Goal: Contribute content: Add original content to the website for others to see

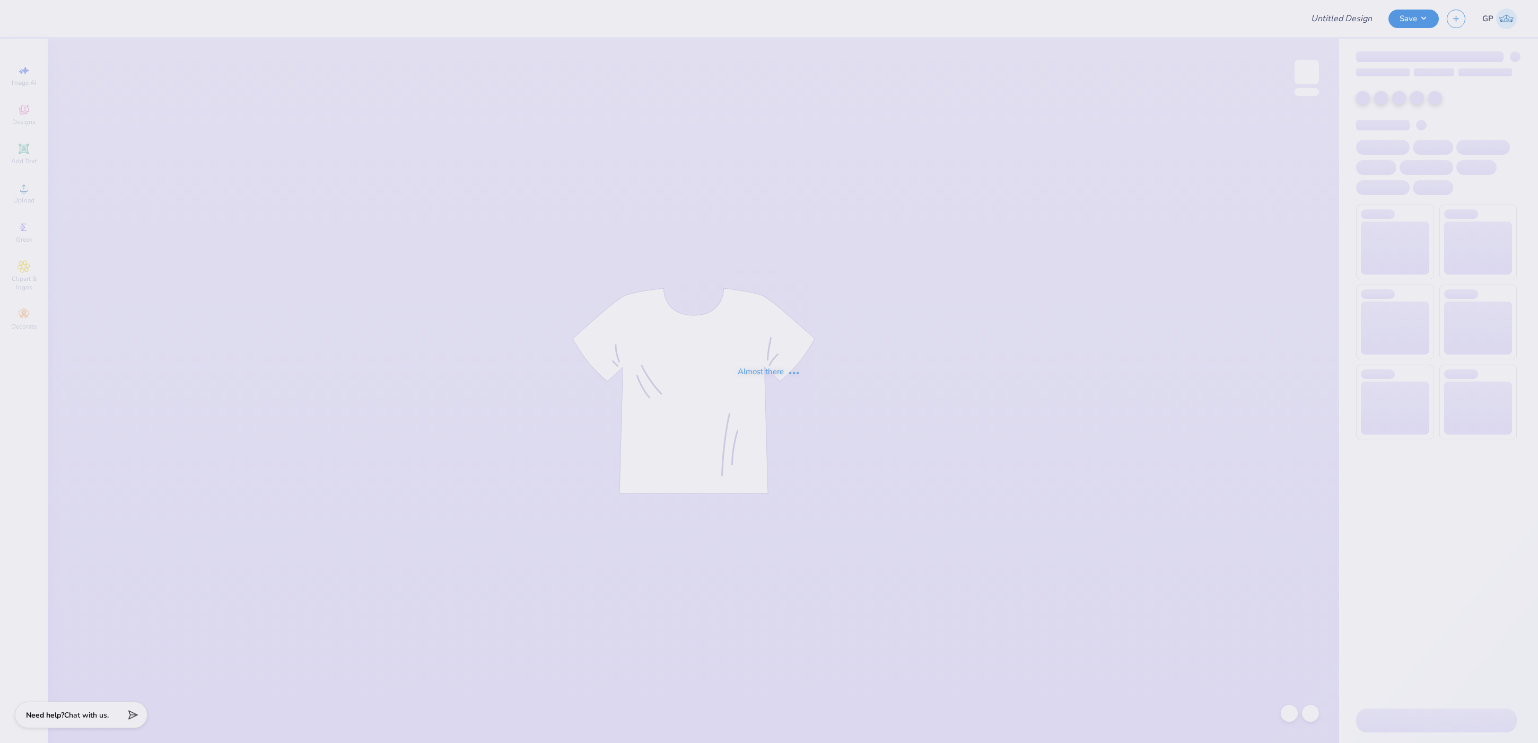
type input "Merch for Parents Weekend!"
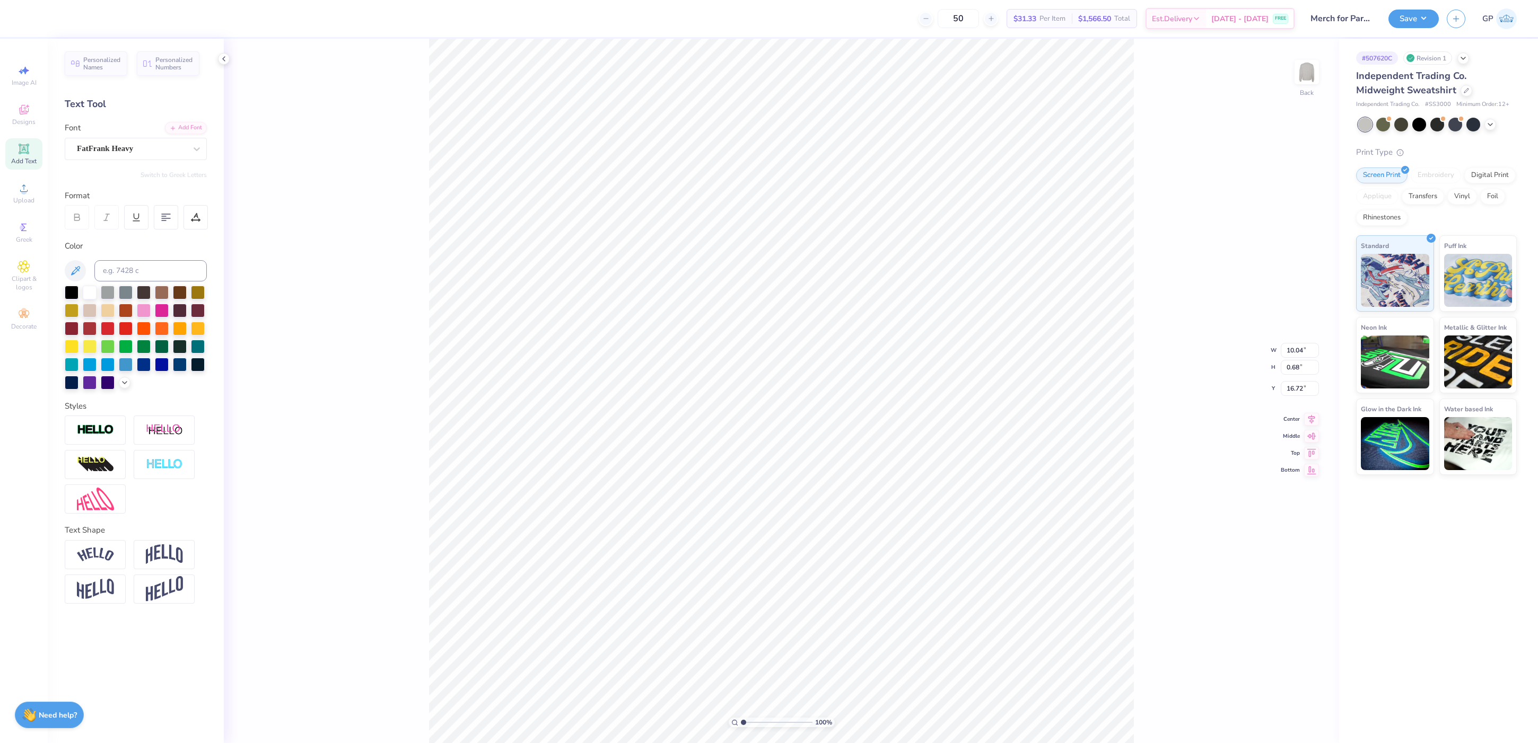
type input "11.98"
type input "13.63"
type input "3.00"
type input "19.21"
click at [32, 178] on div "Upload" at bounding box center [23, 193] width 37 height 31
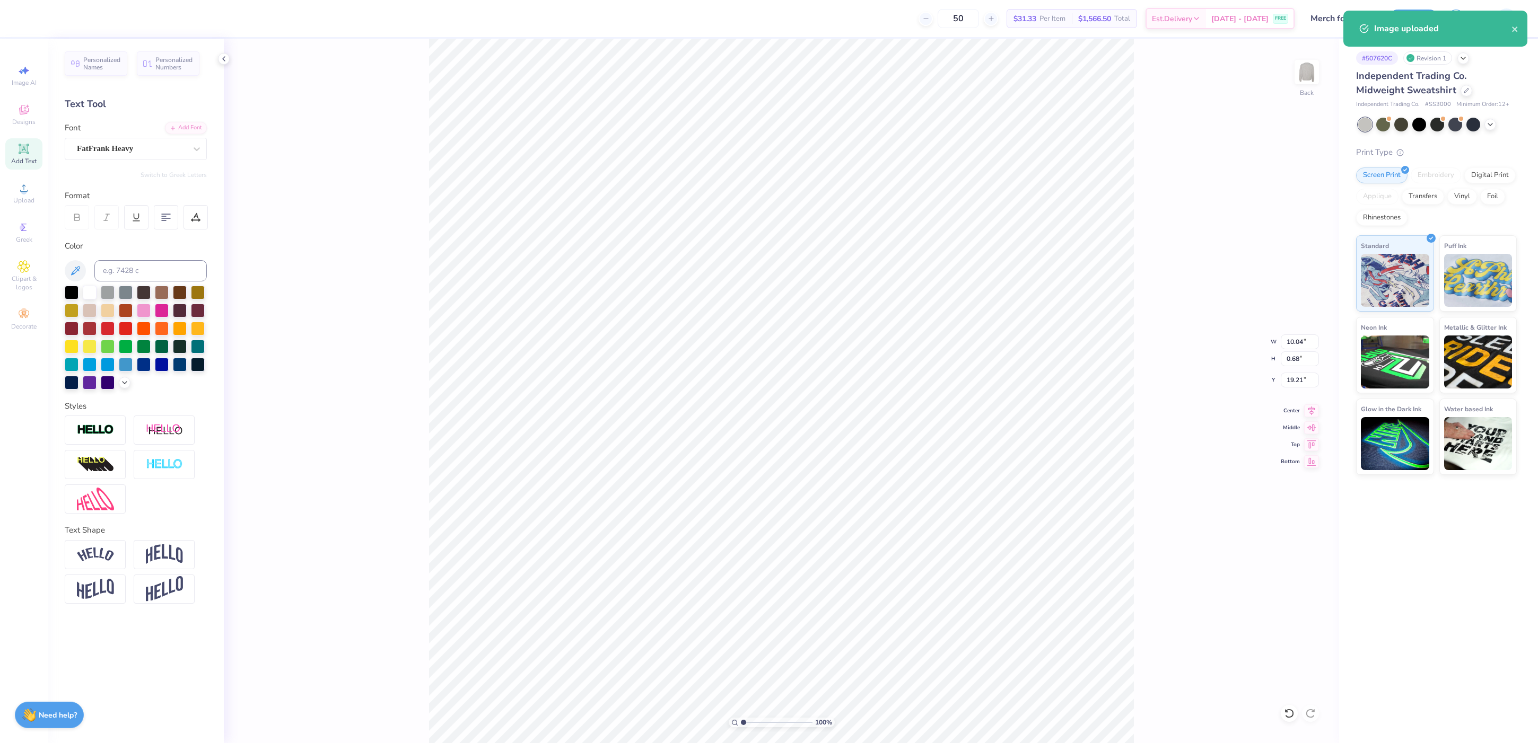
type input "12.43"
type input "11.07"
type input "6.22"
type input "10.04"
type input "0.68"
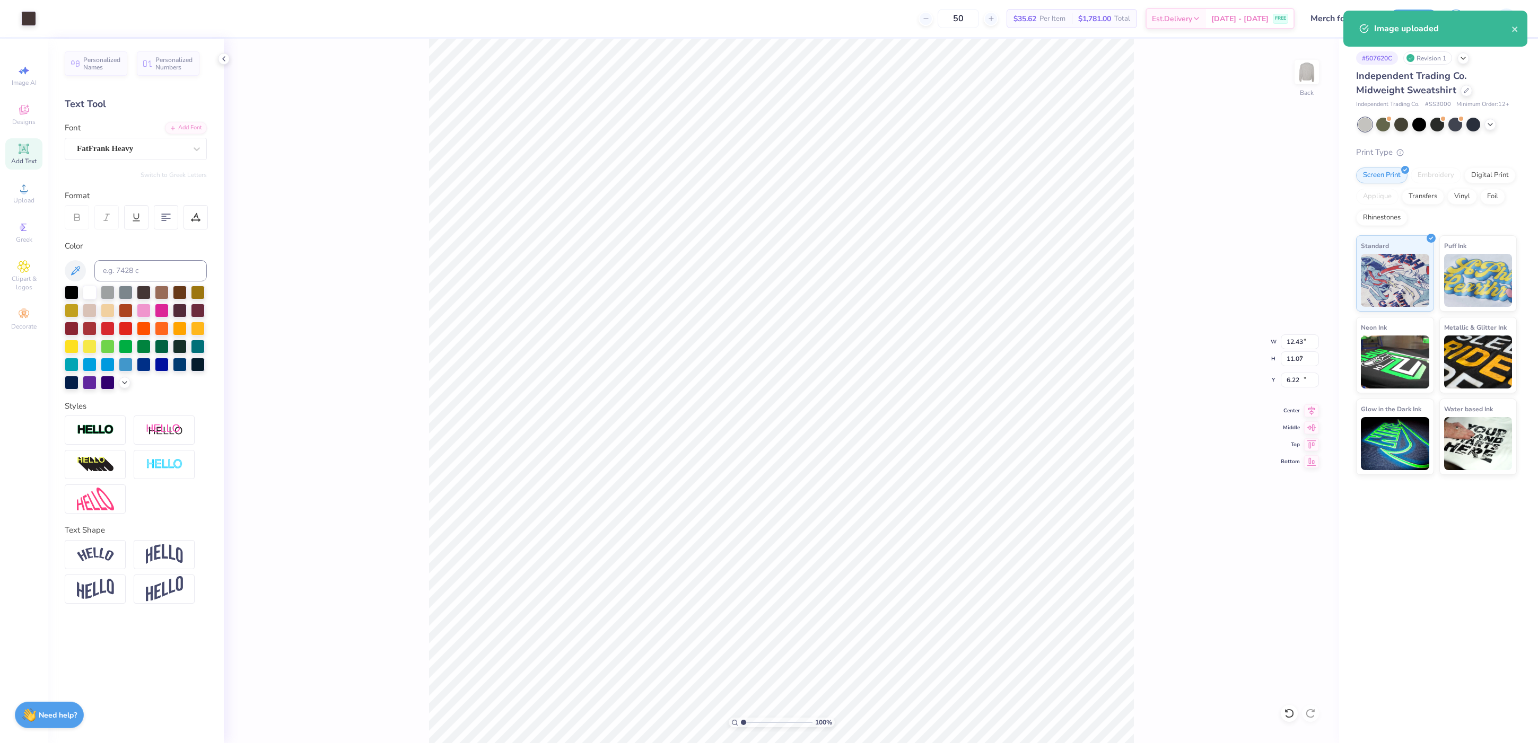
type input "19.21"
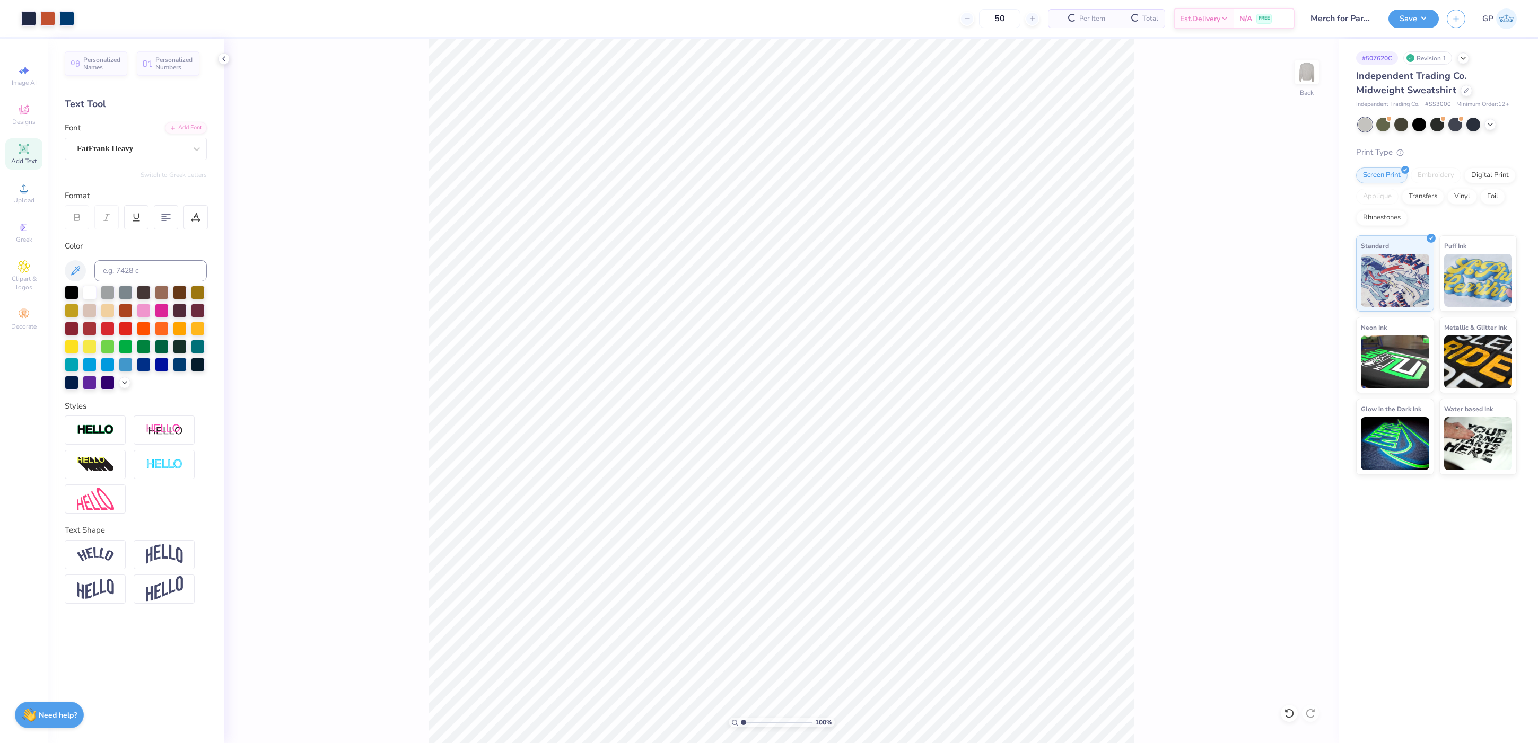
type input "4.43"
click at [767, 723] on input "range" at bounding box center [777, 723] width 72 height 10
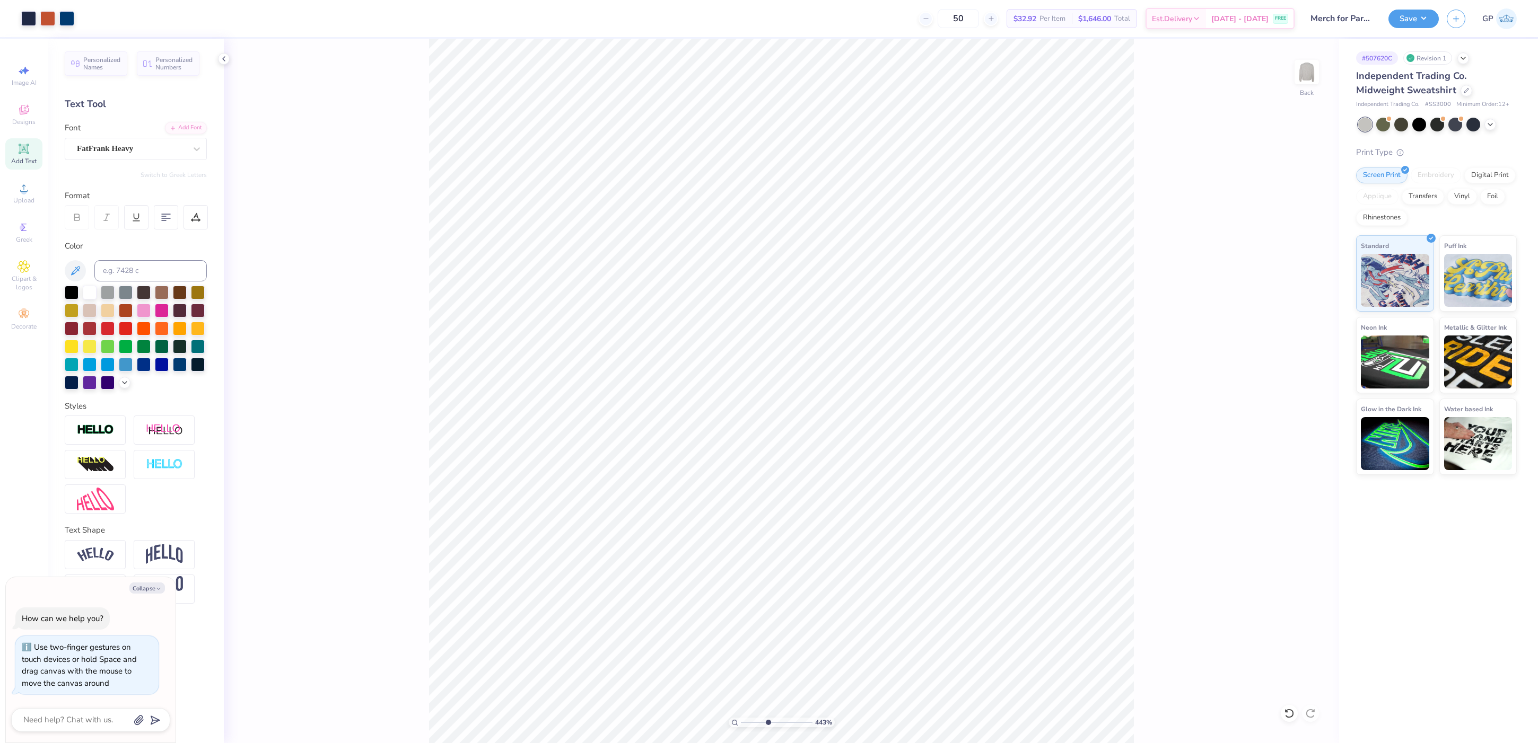
type textarea "x"
click at [754, 725] on input "range" at bounding box center [777, 723] width 72 height 10
click at [754, 723] on input "range" at bounding box center [777, 723] width 72 height 10
paste input "1.01"
drag, startPoint x: 753, startPoint y: 723, endPoint x: 740, endPoint y: 723, distance: 12.2
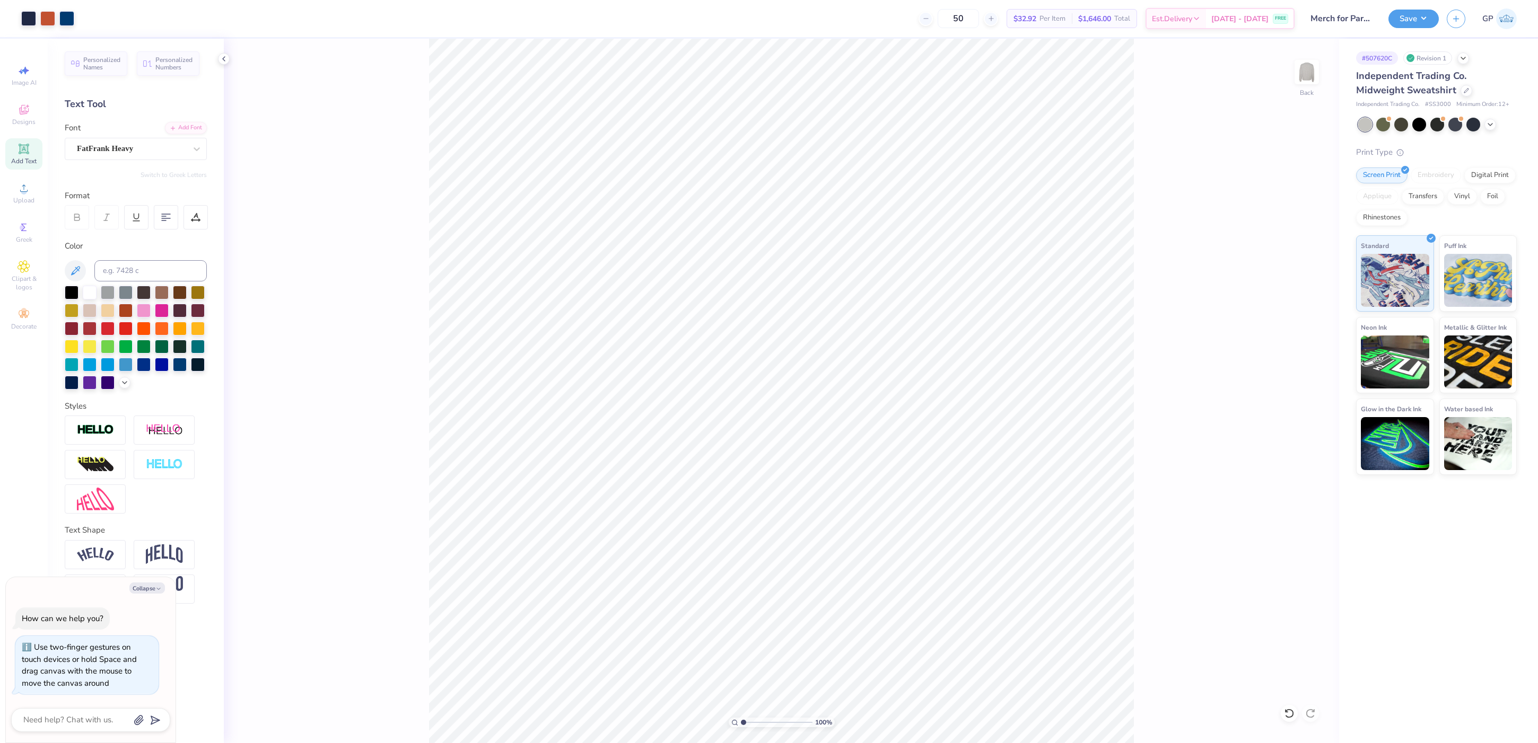
type input "1"
click at [741, 723] on input "range" at bounding box center [777, 723] width 72 height 10
type textarea "x"
type input "21.12"
type textarea "x"
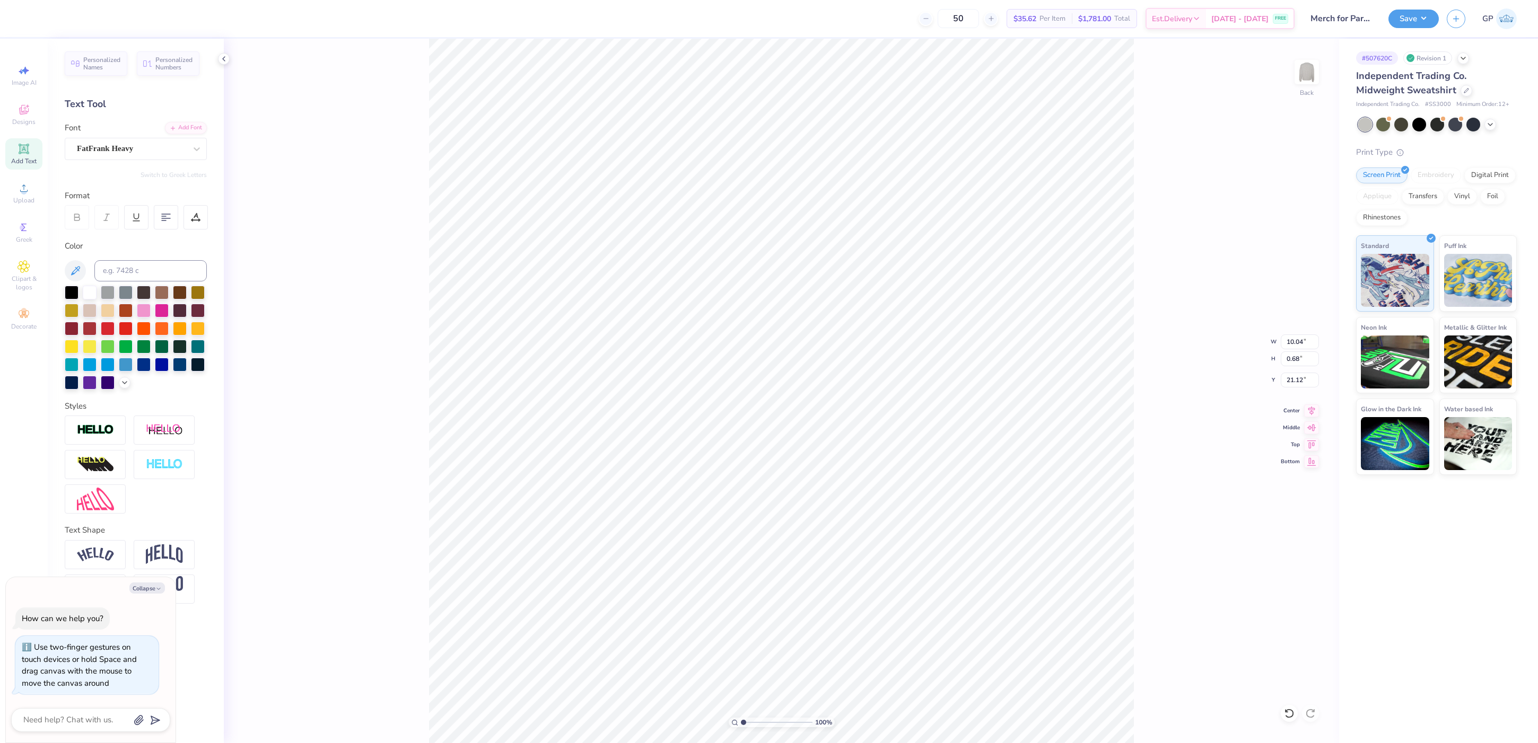
type input "16.60"
type textarea "x"
type input "9.43"
type input "0.64"
type input "16.64"
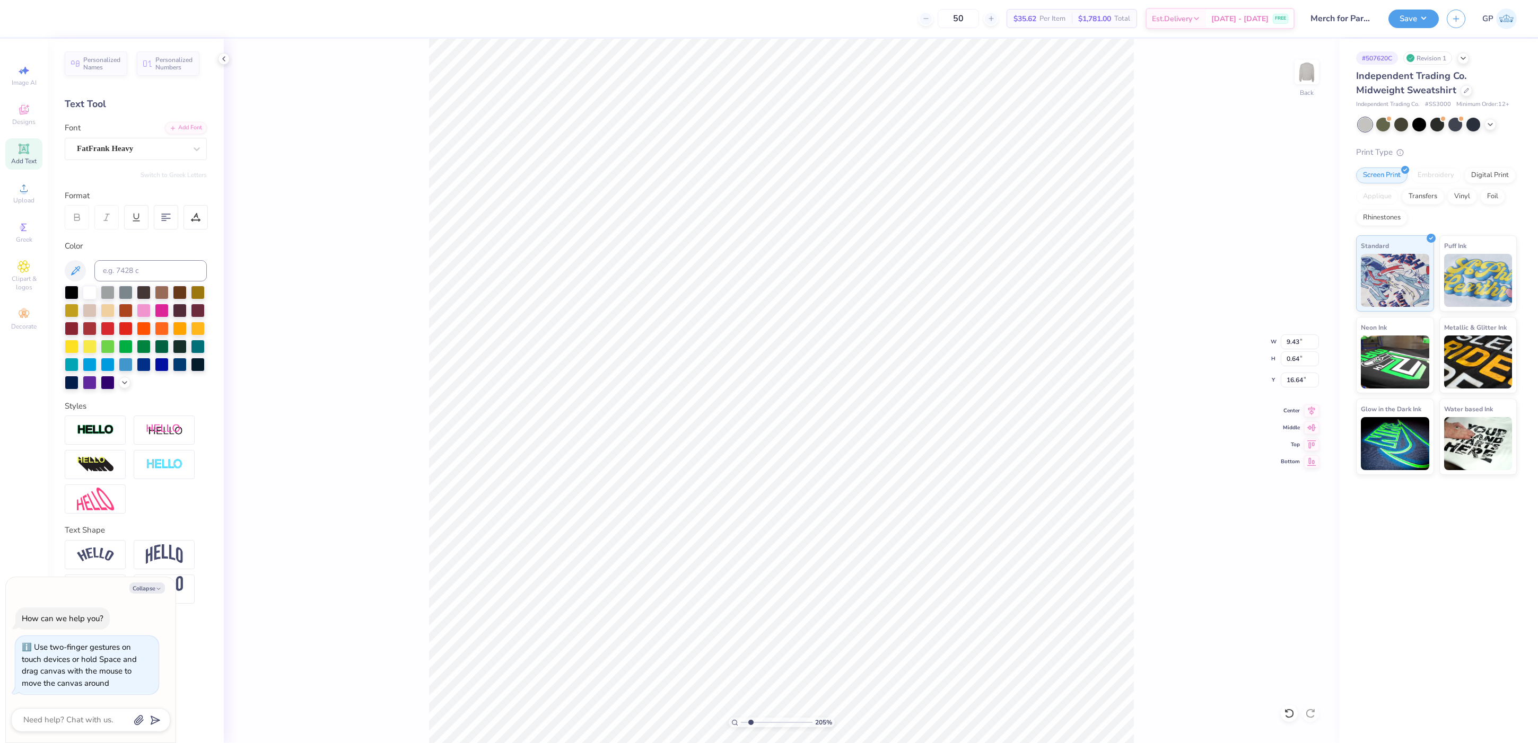
drag, startPoint x: 742, startPoint y: 722, endPoint x: 750, endPoint y: 722, distance: 8.5
type input "2.05"
click at [750, 722] on input "range" at bounding box center [777, 723] width 72 height 10
click at [30, 17] on div at bounding box center [28, 17] width 15 height 15
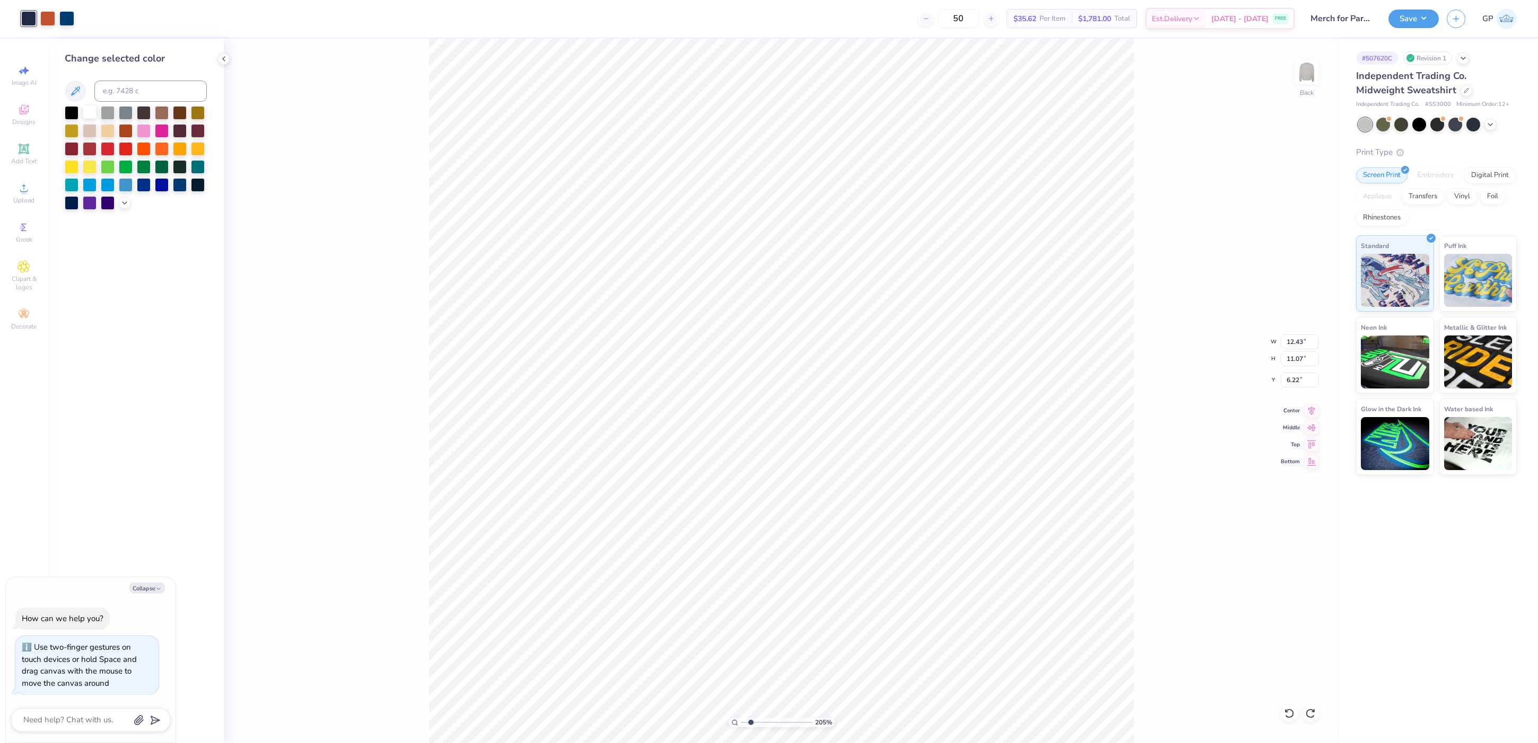
click at [88, 108] on div at bounding box center [90, 112] width 14 height 14
click at [21, 200] on span "Upload" at bounding box center [23, 200] width 21 height 8
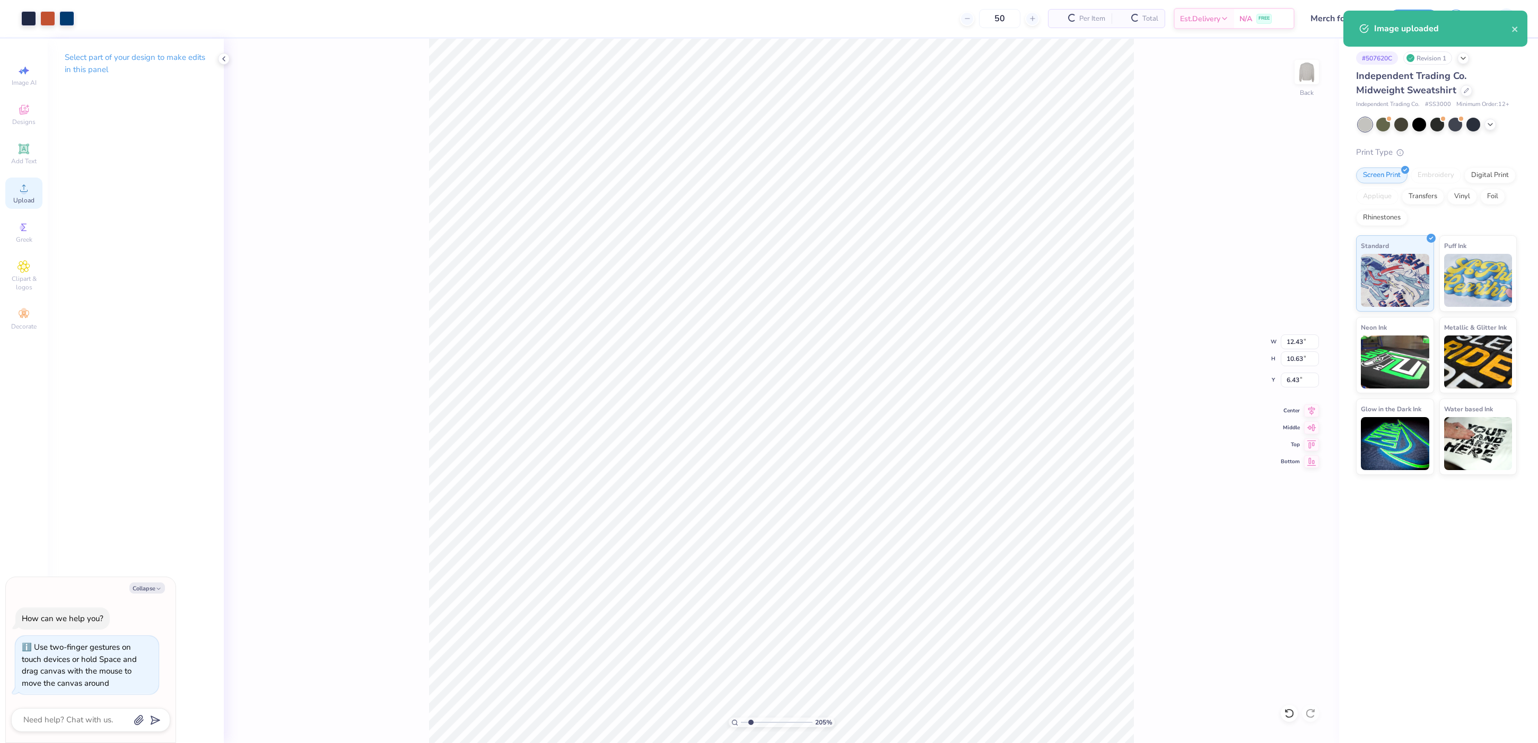
type textarea "x"
type input "10.63"
type input "6.43"
type textarea "x"
type input "6.22"
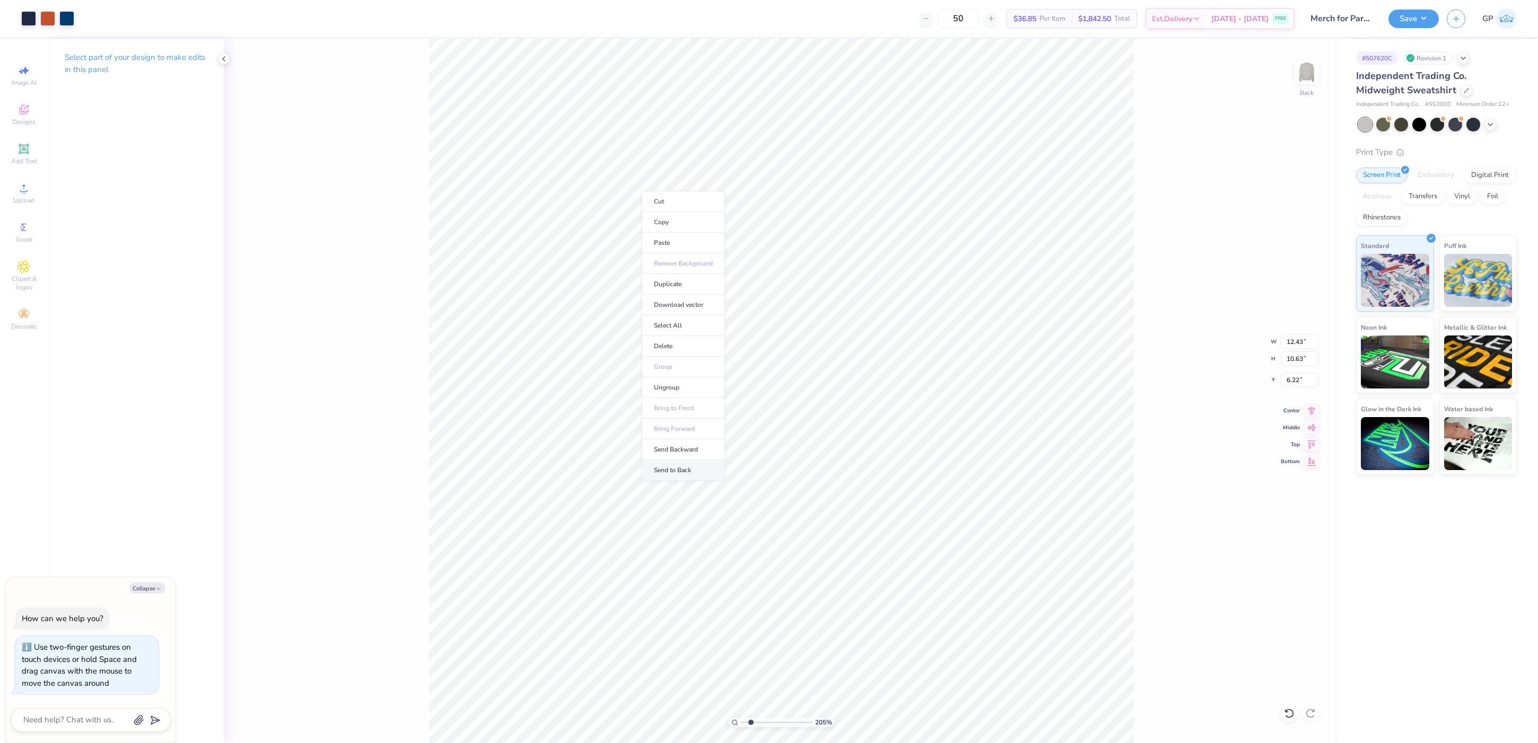
click at [687, 466] on li "Send to Back" at bounding box center [683, 470] width 83 height 21
type textarea "x"
type input "11.07"
type textarea "x"
type input "9.43"
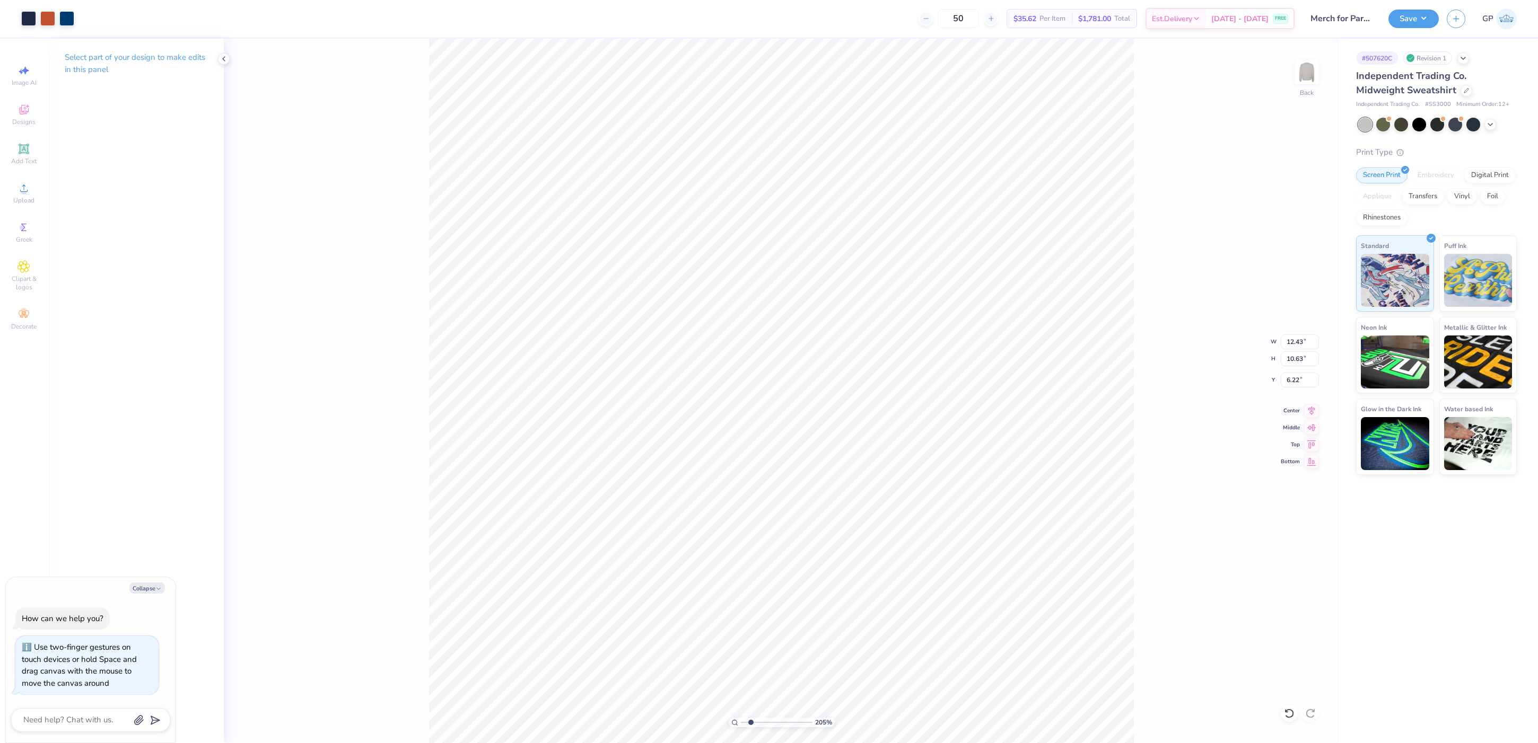
type input "0.64"
type input "16.64"
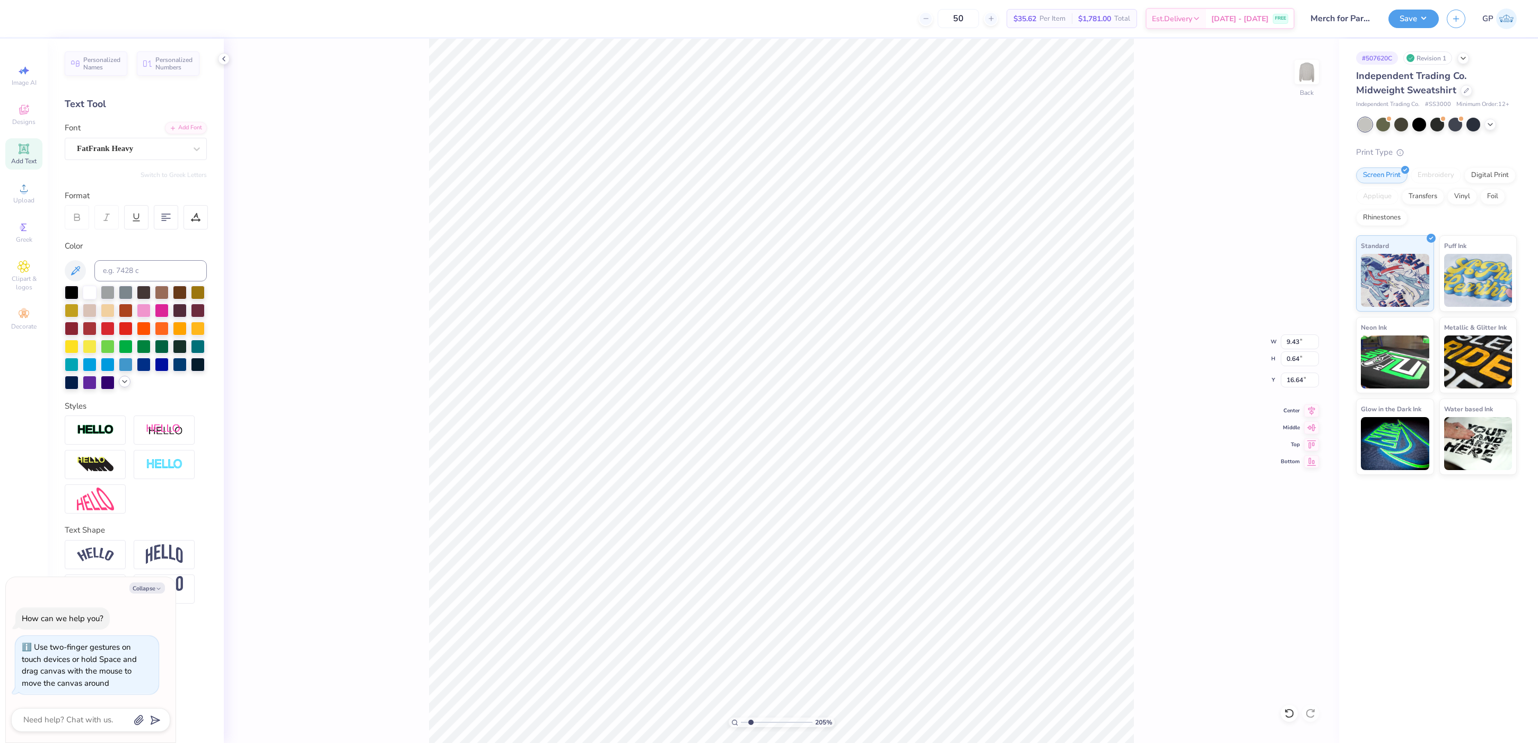
click at [121, 383] on icon at bounding box center [124, 382] width 8 height 8
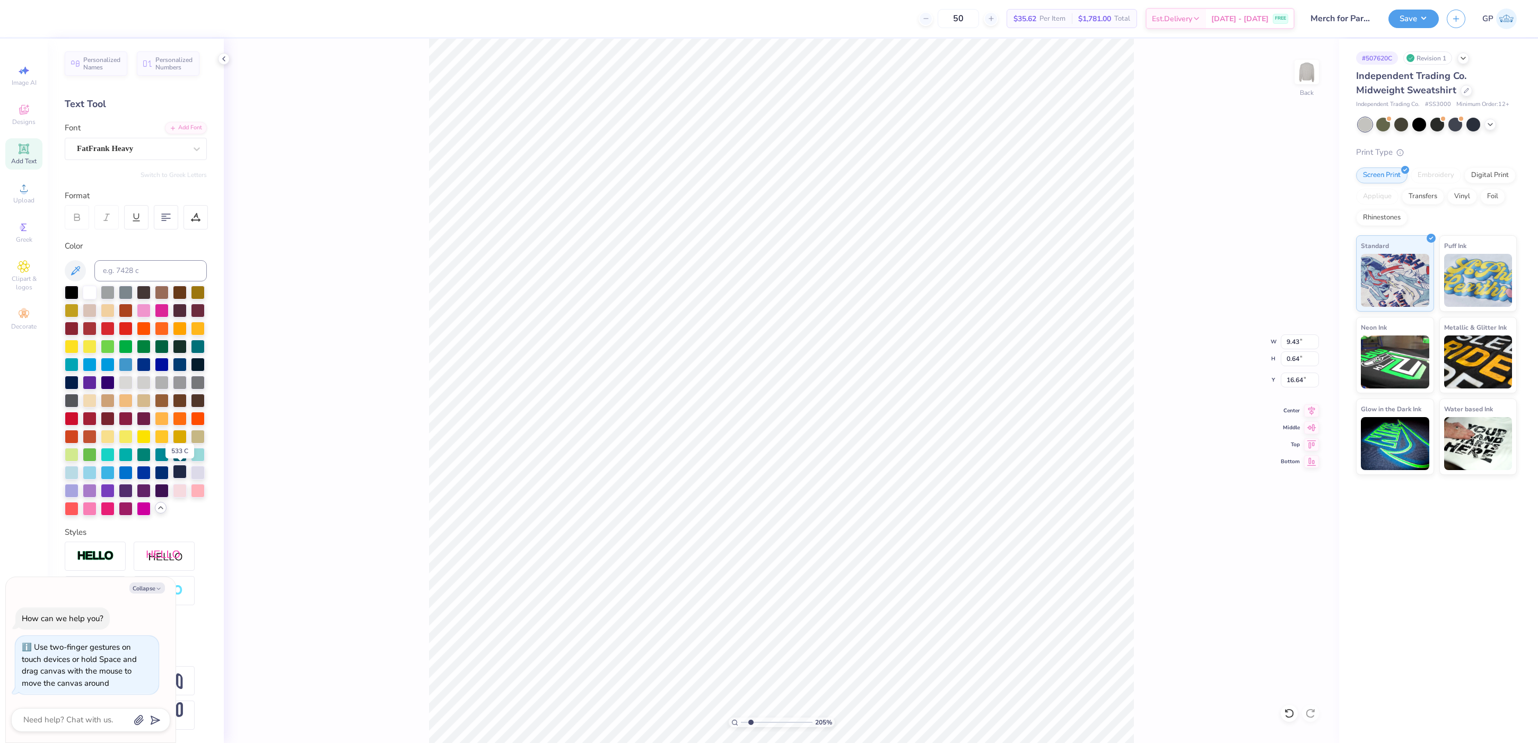
click at [179, 470] on div at bounding box center [180, 472] width 14 height 14
type textarea "x"
drag, startPoint x: 751, startPoint y: 721, endPoint x: 707, endPoint y: 719, distance: 44.1
type input "1"
click at [741, 719] on input "range" at bounding box center [777, 723] width 72 height 10
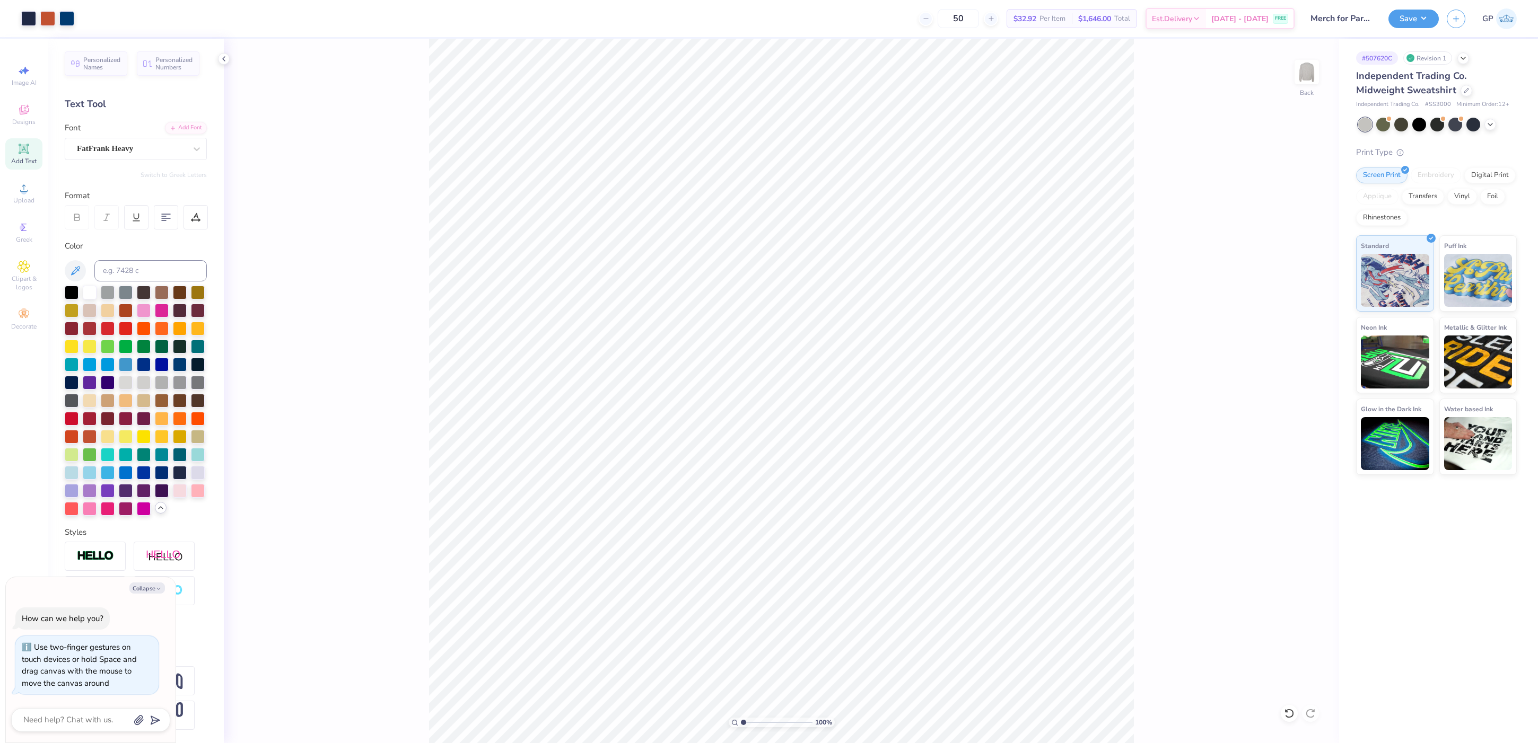
type textarea "x"
click at [1298, 344] on input "12.43" at bounding box center [1300, 342] width 38 height 15
type input "12.5"
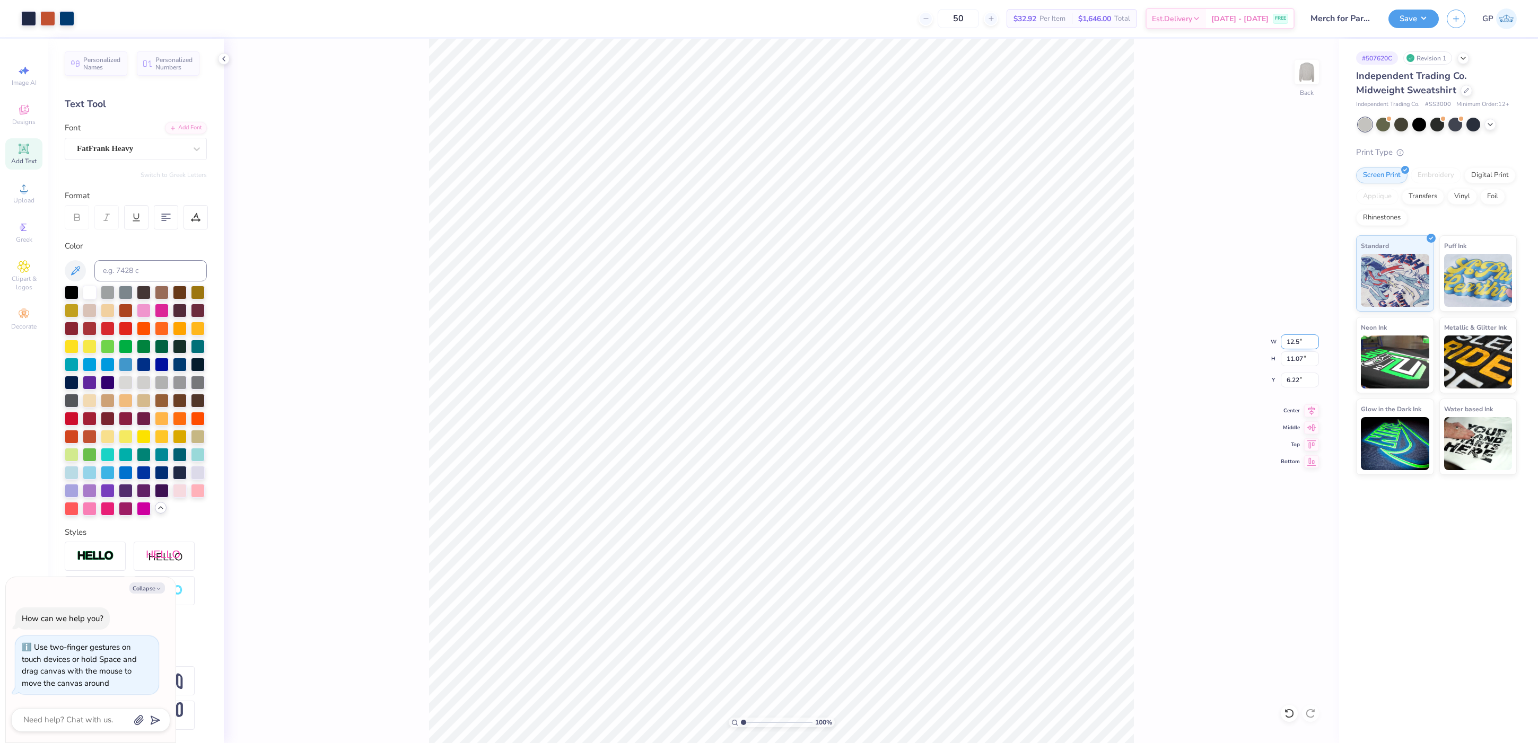
type textarea "x"
type input "12.50"
type input "11.13"
type input "6.18"
type textarea "x"
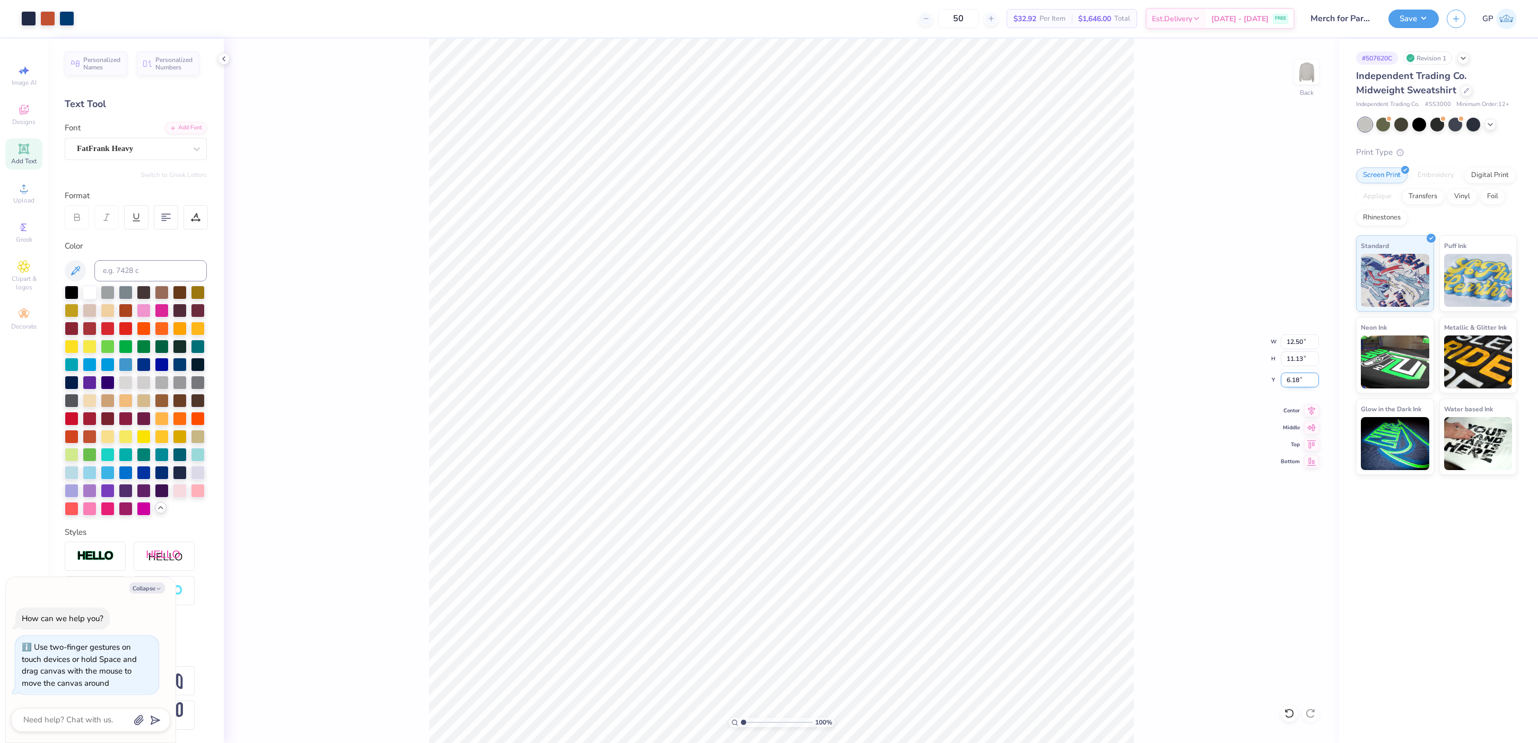
click at [1297, 382] on input "6.18" at bounding box center [1300, 380] width 38 height 15
type input "3"
type textarea "x"
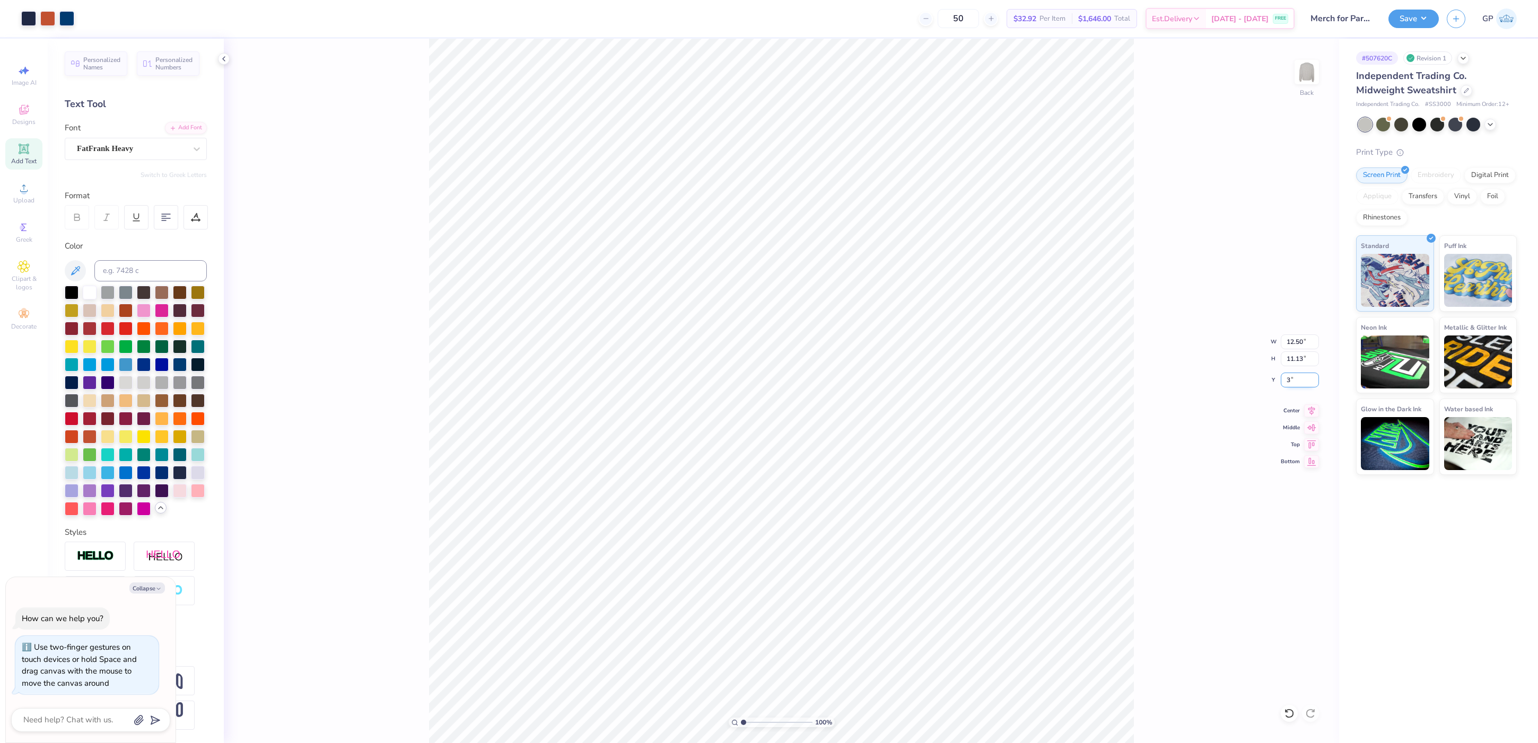
type input "3.00"
click at [1216, 441] on div "100 % Back W 12.50 12.50 " H 11.13 11.13 " Y 3.00 3.00 " Center Middle Top Bott…" at bounding box center [781, 391] width 1115 height 705
click at [1415, 15] on button "Save" at bounding box center [1413, 17] width 50 height 19
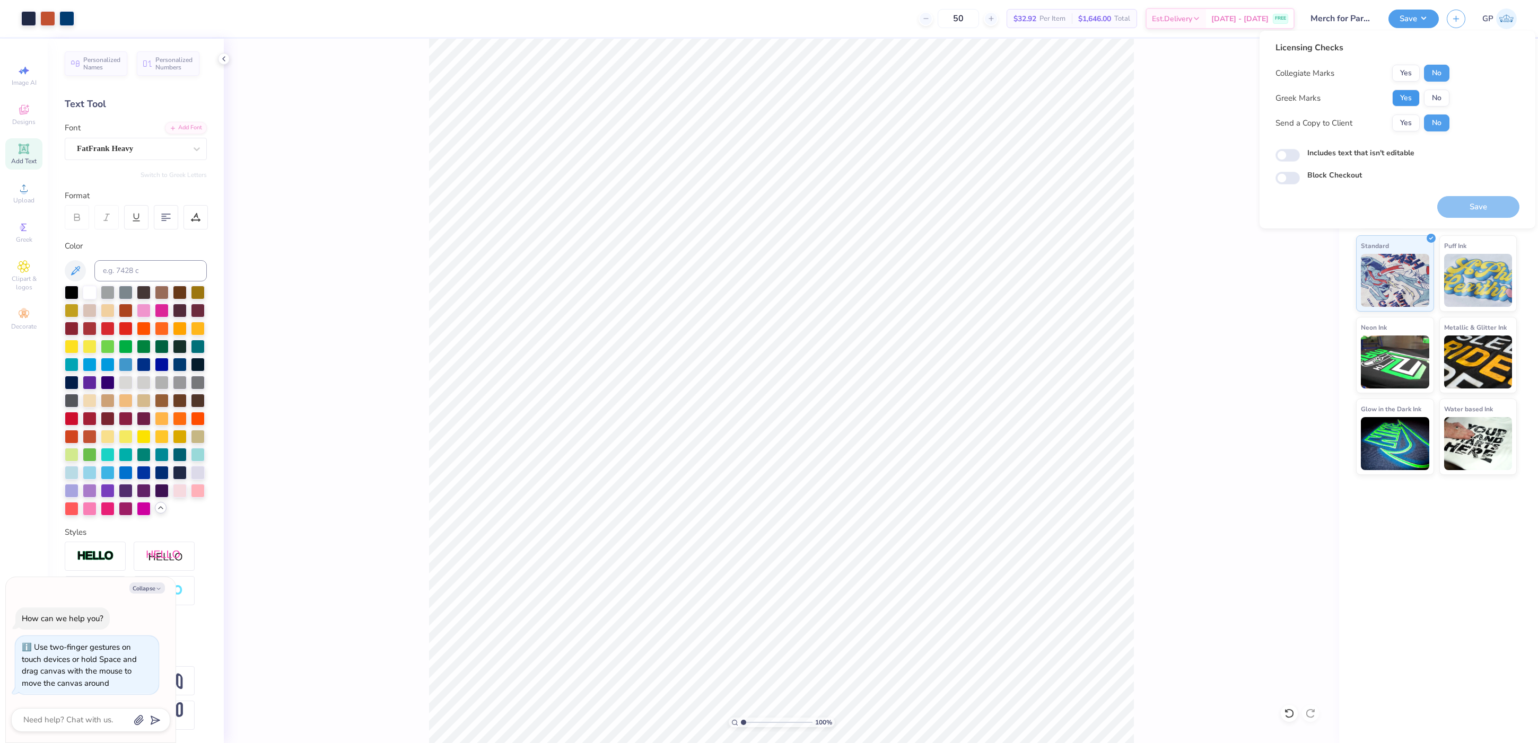
click at [1401, 94] on button "Yes" at bounding box center [1406, 98] width 28 height 17
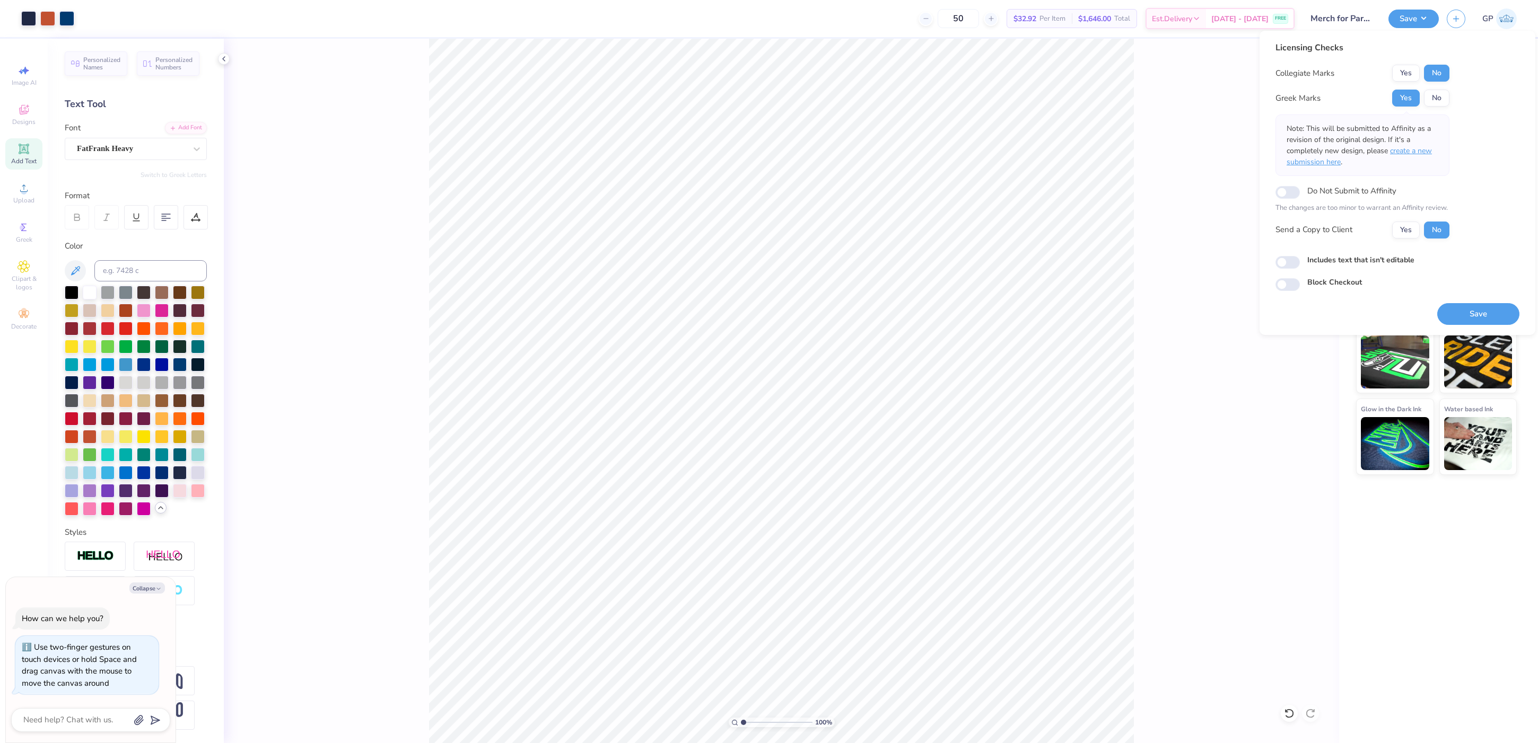
click at [1397, 154] on span "create a new submission here" at bounding box center [1359, 156] width 145 height 21
type textarea "x"
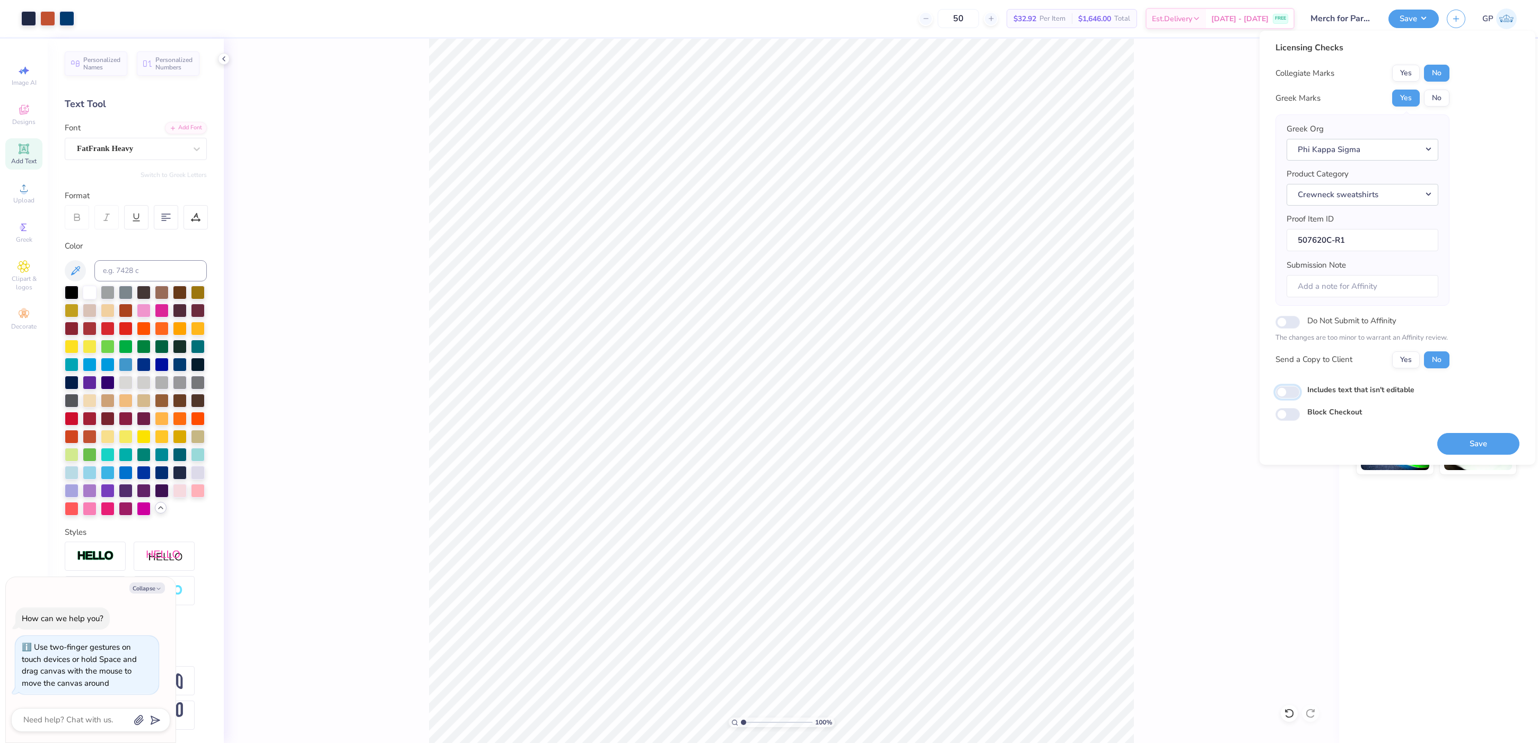
click at [1295, 393] on input "Includes text that isn't editable" at bounding box center [1287, 392] width 24 height 13
checkbox input "true"
click at [1490, 443] on button "Save" at bounding box center [1478, 444] width 82 height 22
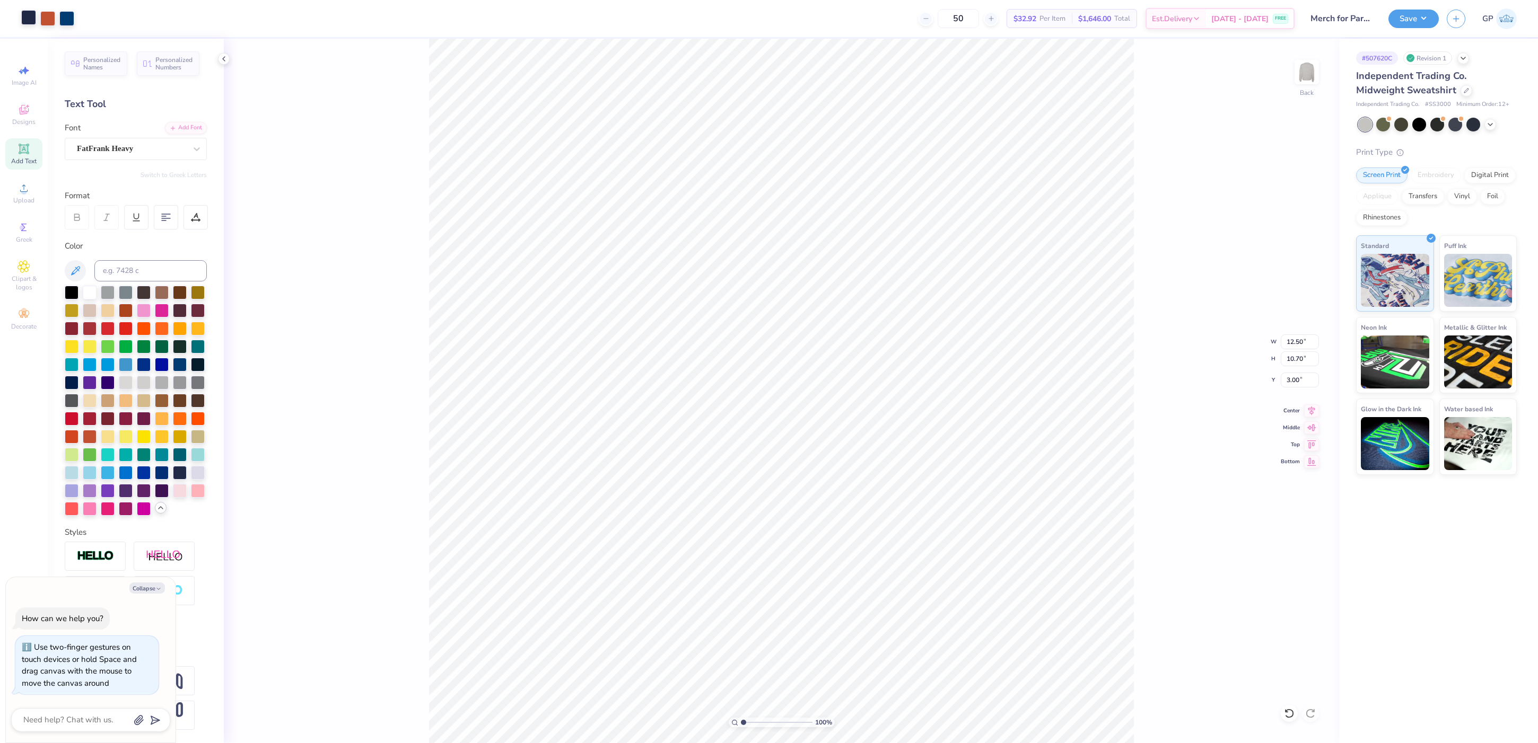
click at [28, 20] on div at bounding box center [28, 17] width 15 height 15
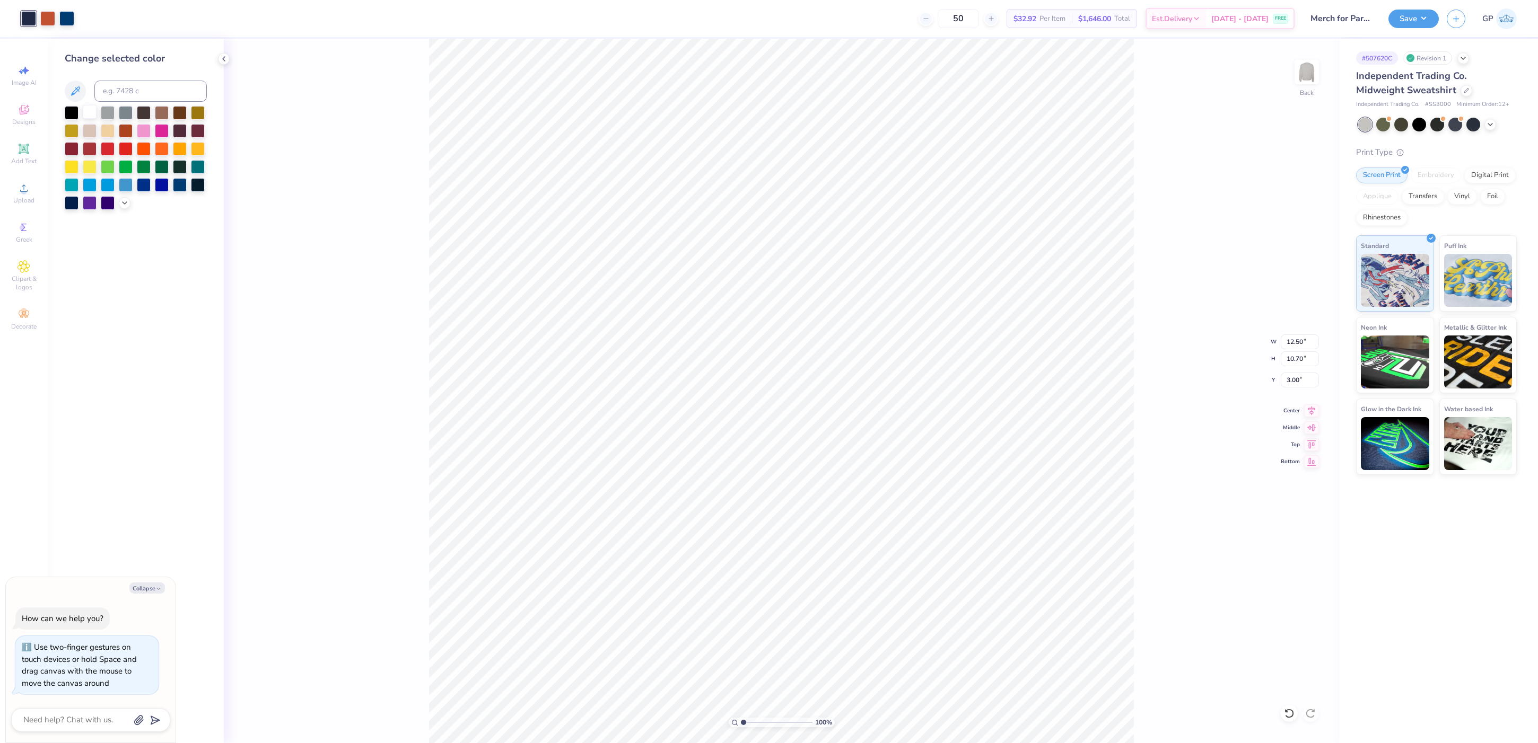
click at [89, 112] on div at bounding box center [90, 112] width 14 height 14
click at [27, 184] on icon at bounding box center [24, 188] width 13 height 13
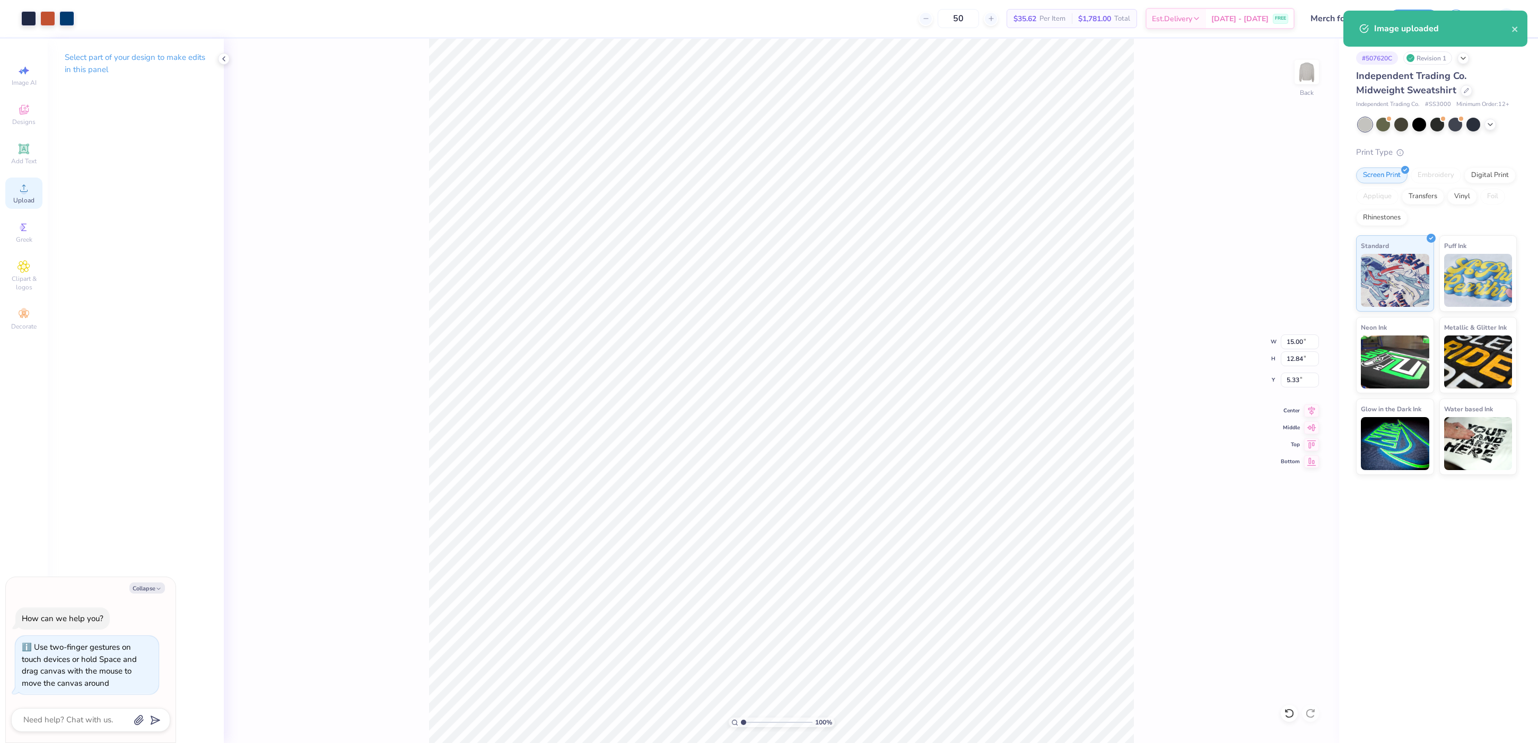
type textarea "x"
type input "15.00"
type input "12.84"
type input "5.33"
click at [1296, 343] on input "15.00" at bounding box center [1300, 342] width 38 height 15
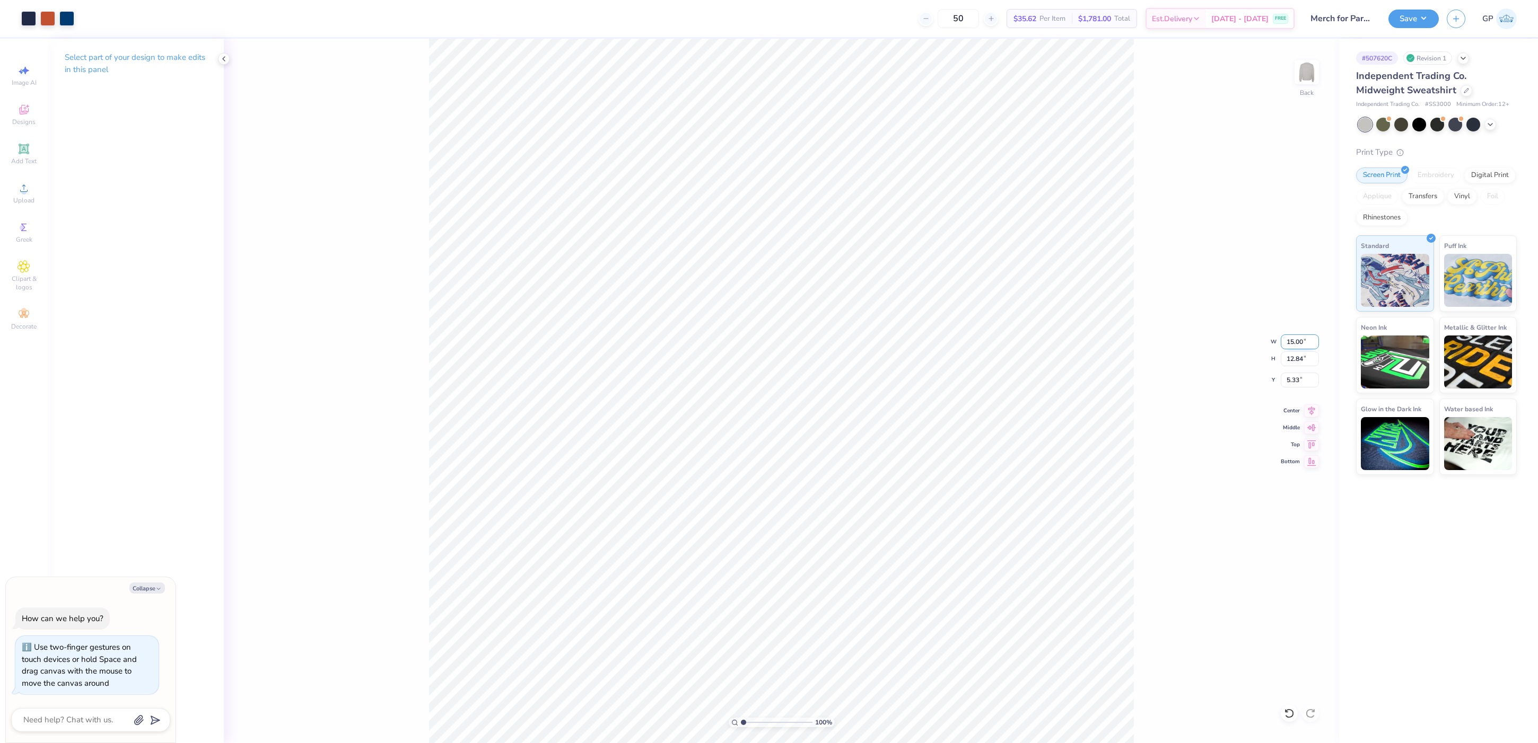
click at [1296, 343] on input "15.00" at bounding box center [1300, 342] width 38 height 15
type input "12.5"
type textarea "x"
type input "12.50"
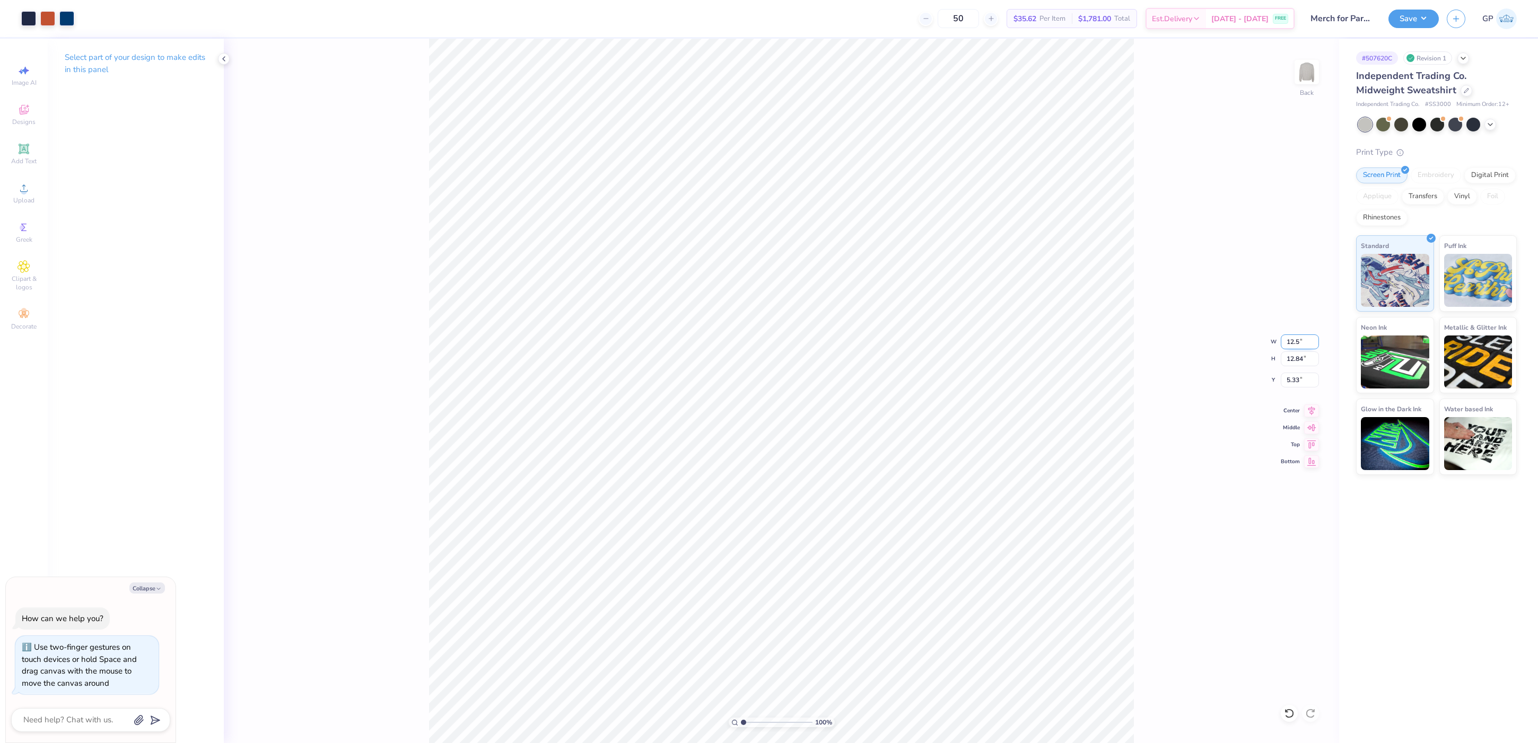
type input "10.70"
click at [1296, 382] on input "6.40" at bounding box center [1300, 380] width 38 height 15
type input "3"
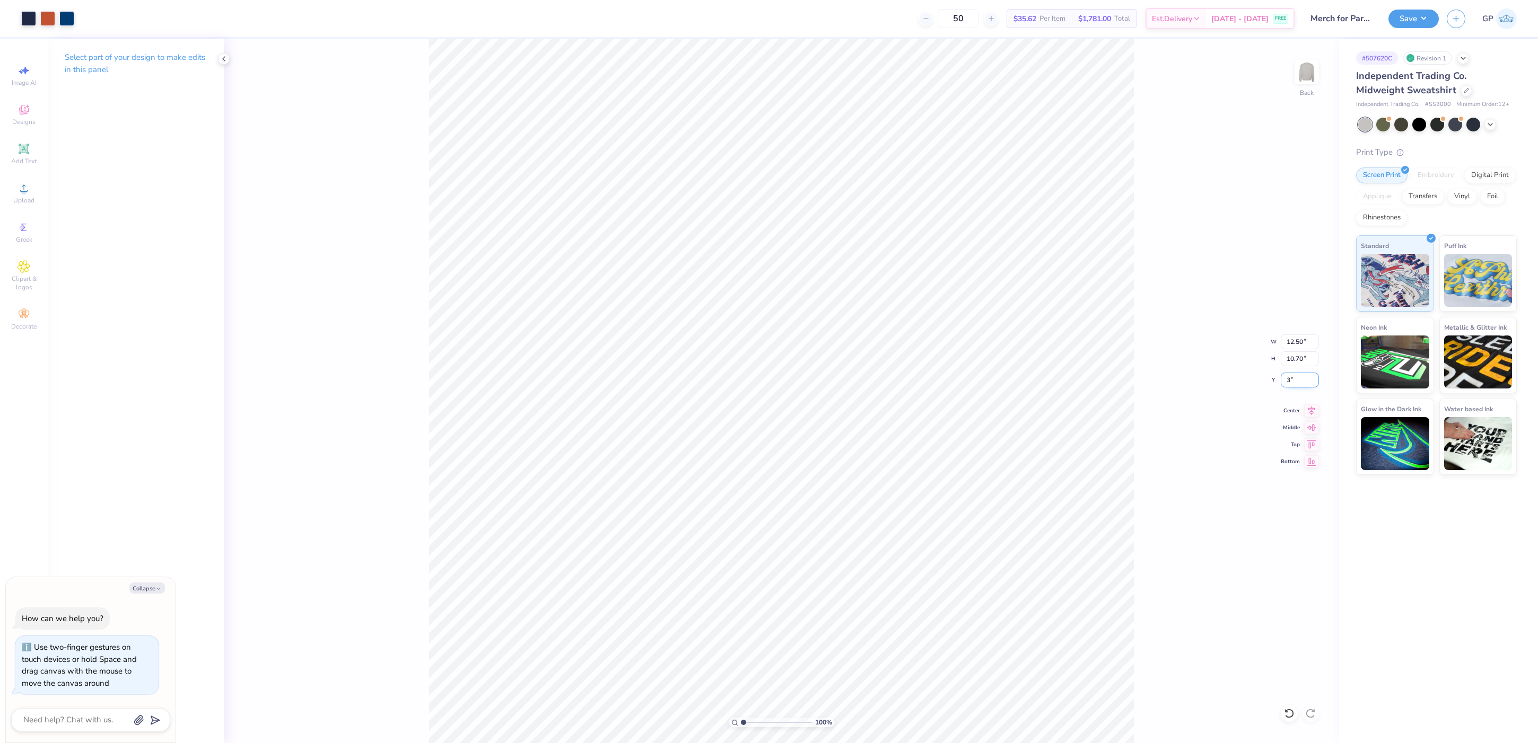
type textarea "x"
type input "3.00"
click at [939, 519] on li "Send to Back" at bounding box center [927, 524] width 83 height 21
click at [1386, 15] on div "Art colors 50 $32.92 Per Item $1,646.00 Total Est. Delivery [DATE] - [DATE] FRE…" at bounding box center [769, 18] width 1538 height 37
click at [1398, 15] on button "Save" at bounding box center [1413, 17] width 50 height 19
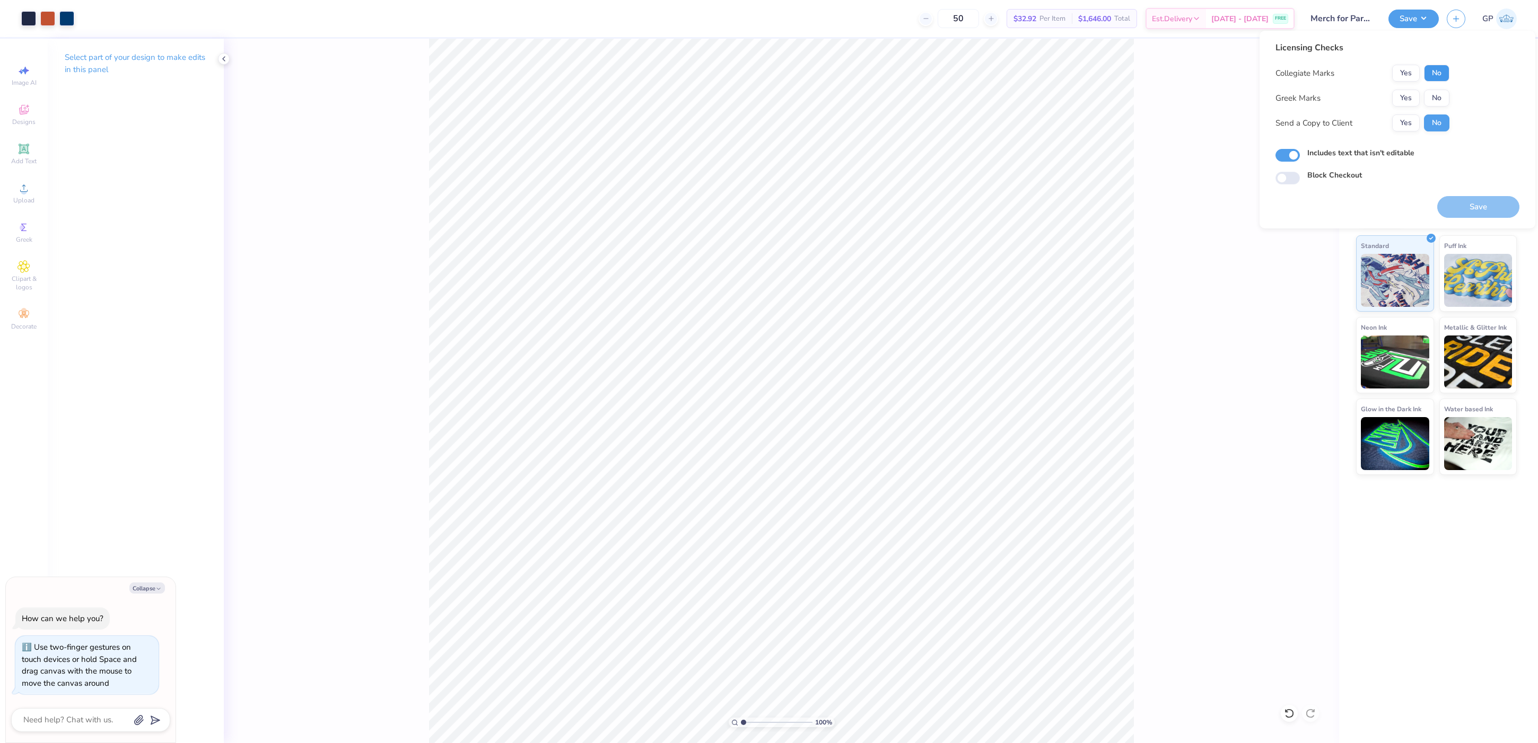
click at [1430, 77] on button "No" at bounding box center [1436, 73] width 25 height 17
click at [1398, 98] on button "Yes" at bounding box center [1406, 98] width 28 height 17
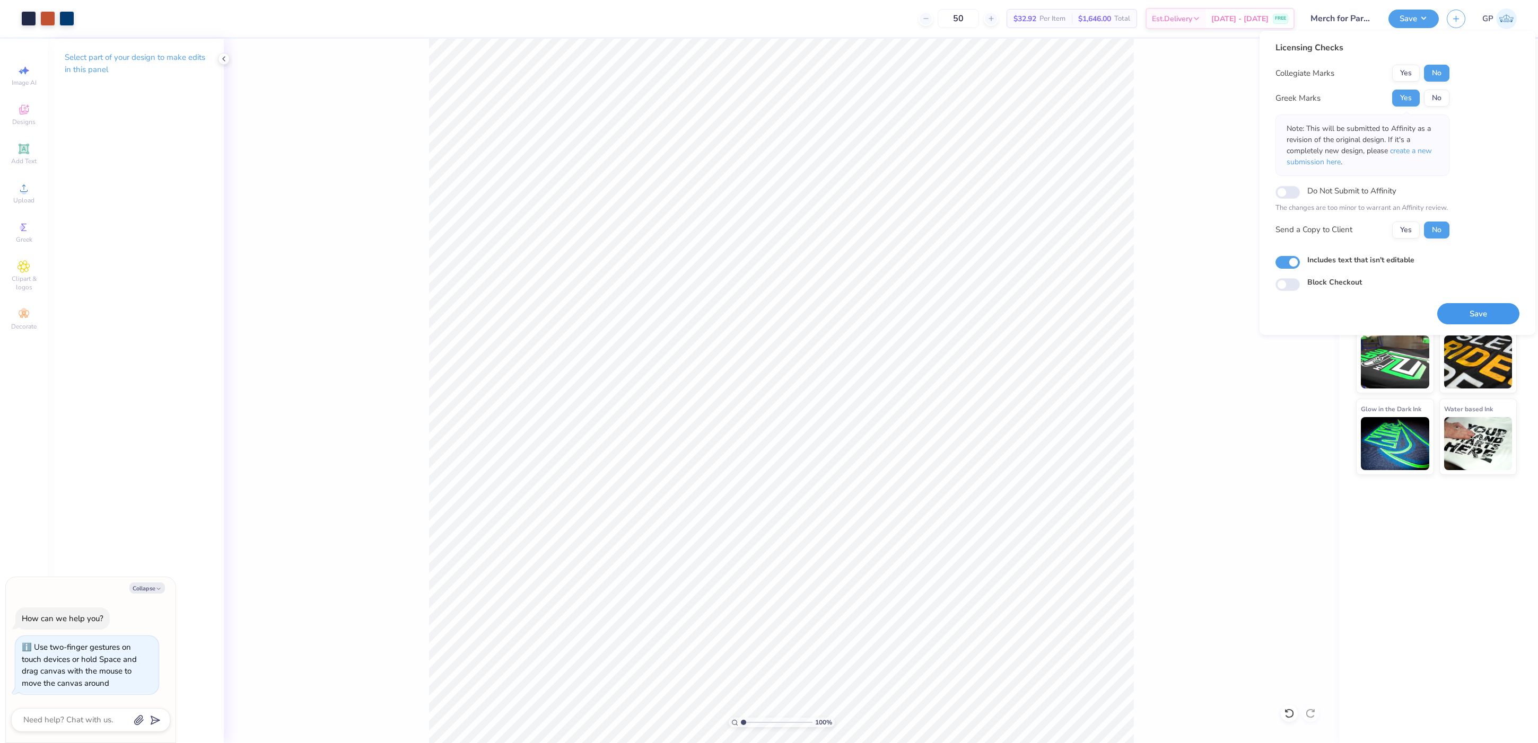
click at [1472, 304] on button "Save" at bounding box center [1478, 314] width 82 height 22
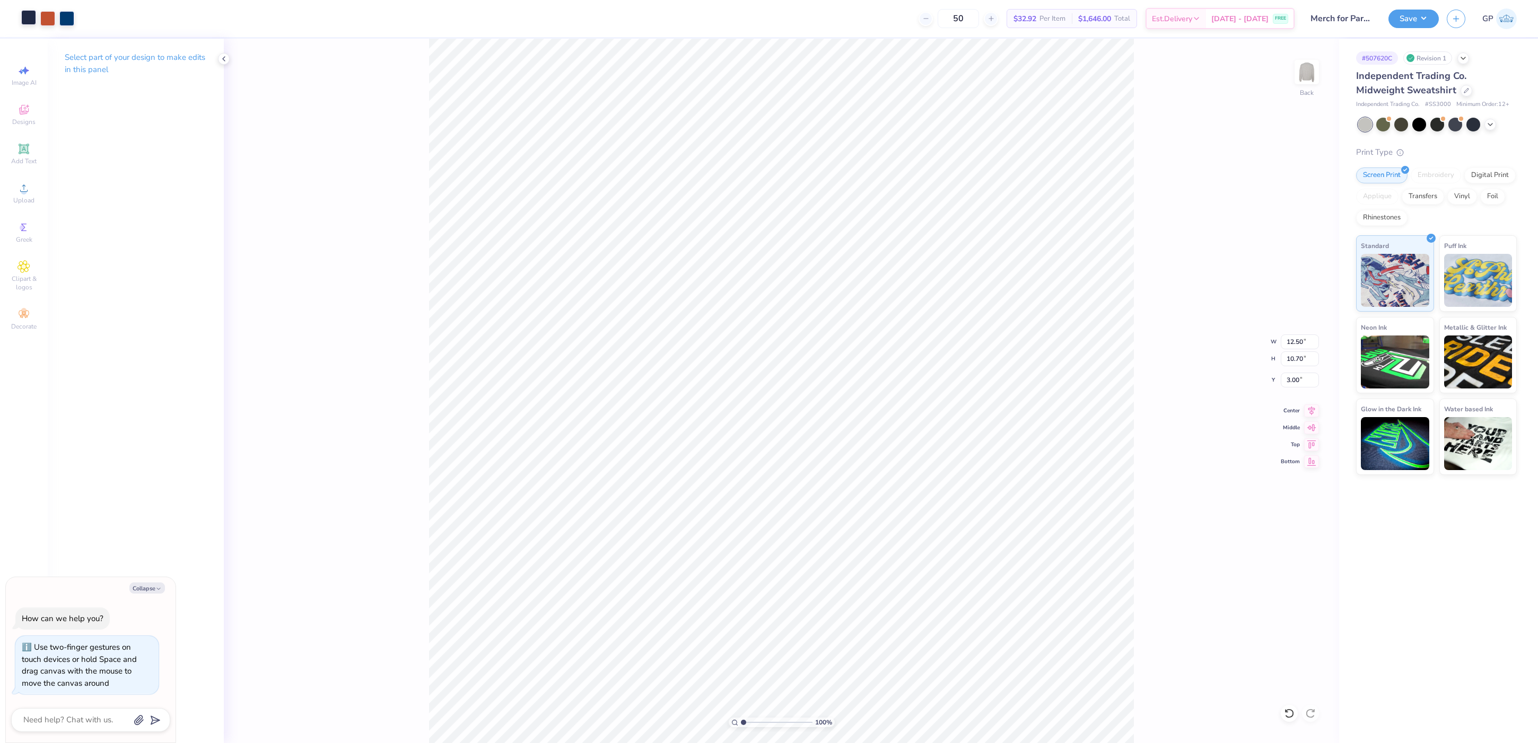
click at [29, 19] on div at bounding box center [28, 17] width 15 height 15
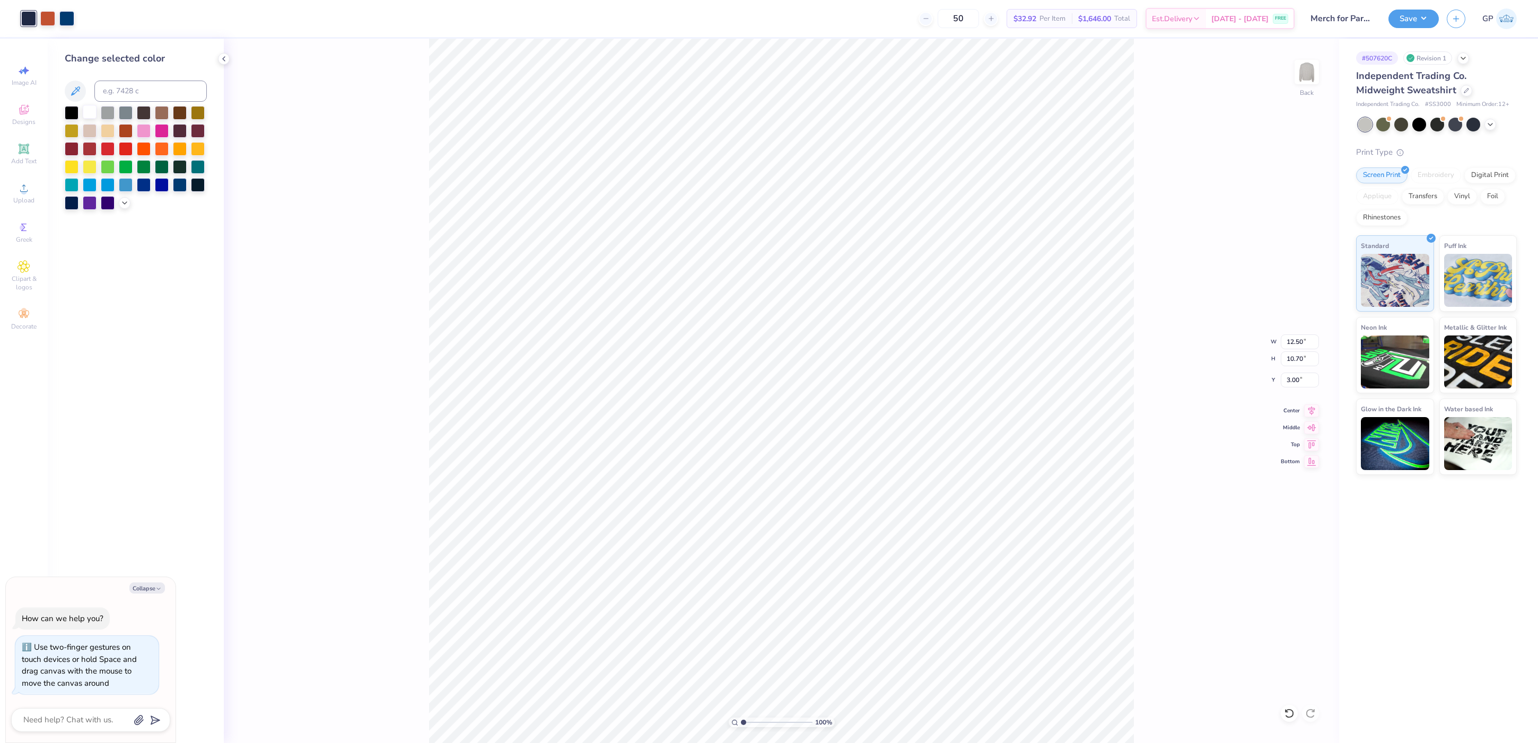
click at [84, 111] on div at bounding box center [90, 112] width 14 height 14
click at [31, 189] on div "Upload" at bounding box center [23, 193] width 37 height 31
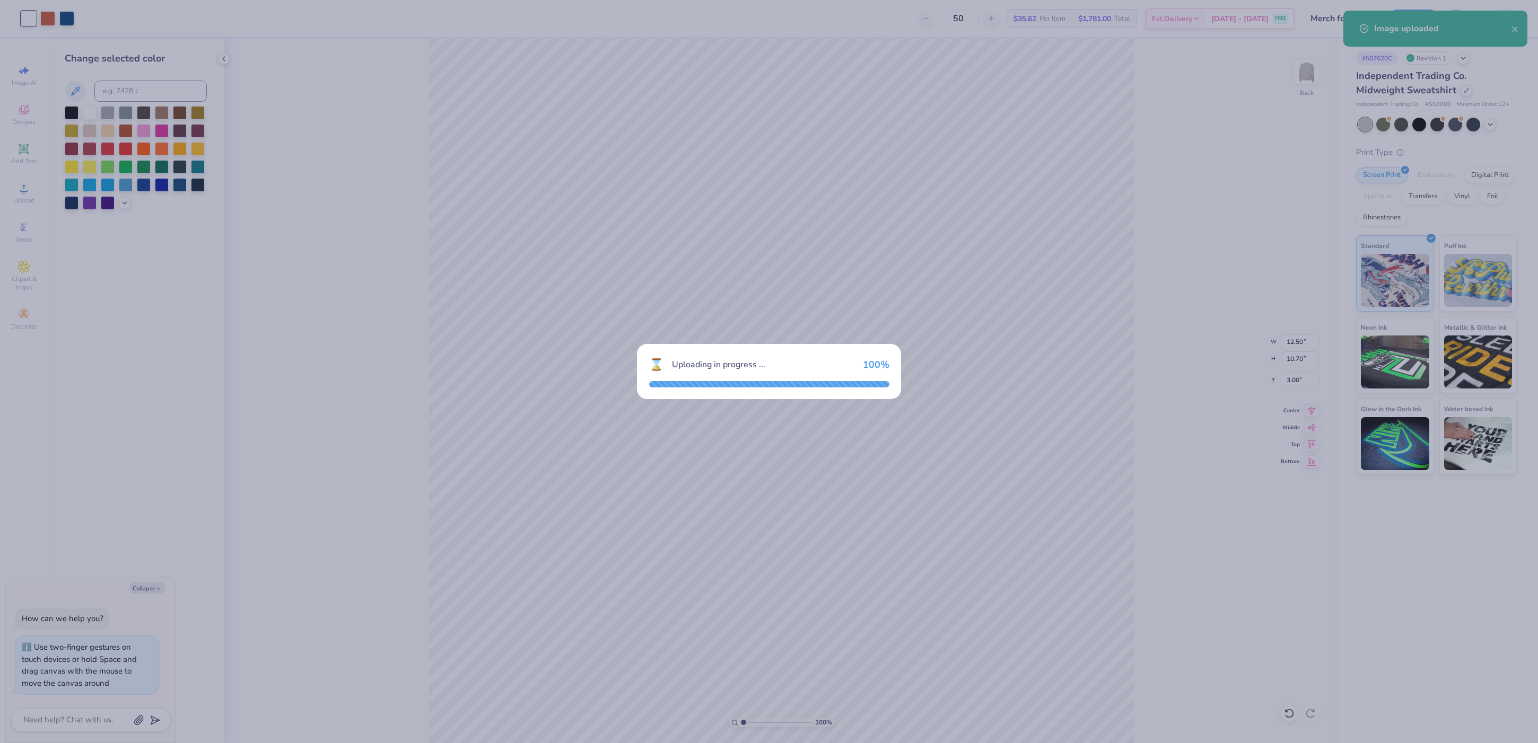
type textarea "x"
type input "15.00"
type input "12.84"
type input "5.33"
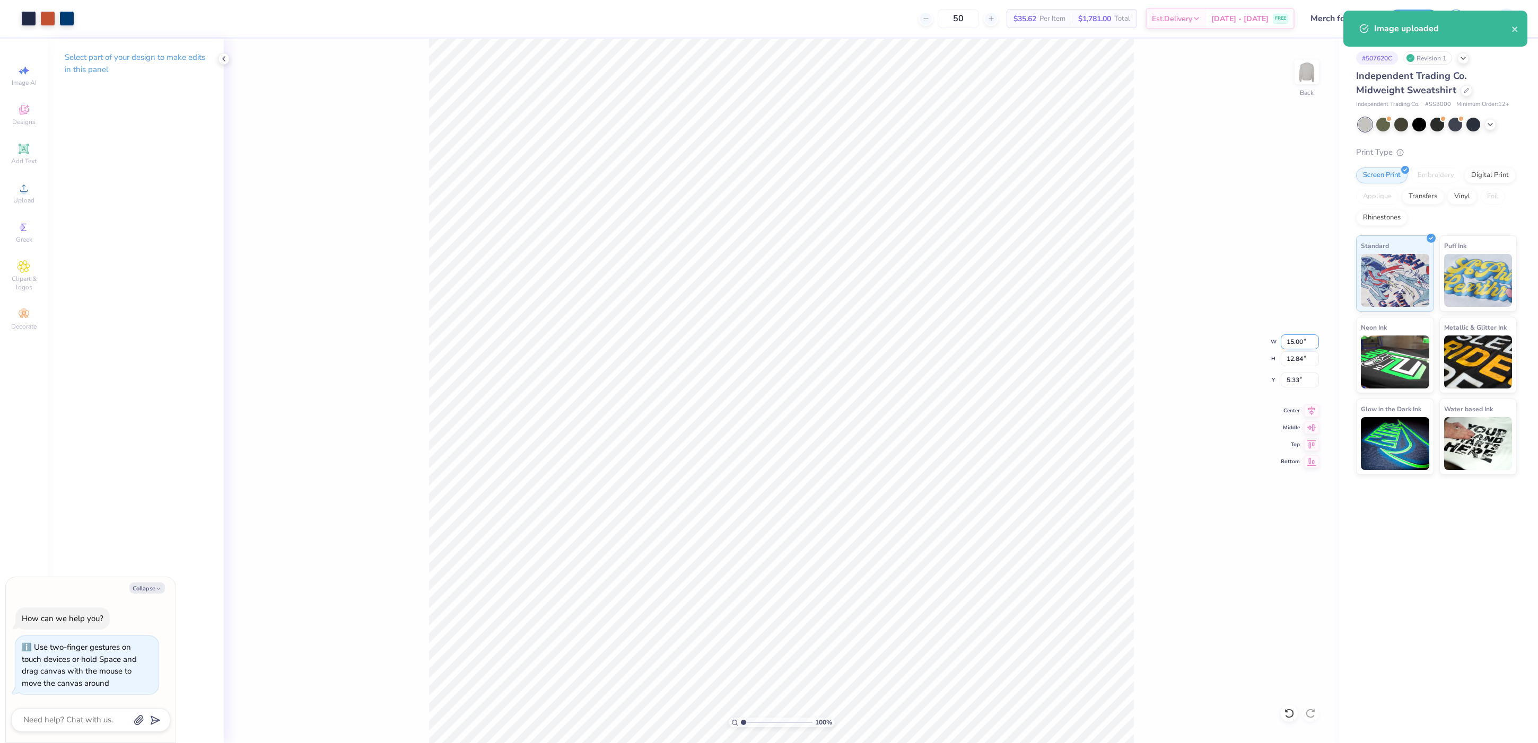
click at [1296, 340] on input "15.00" at bounding box center [1300, 342] width 38 height 15
type input "12.5"
type textarea "x"
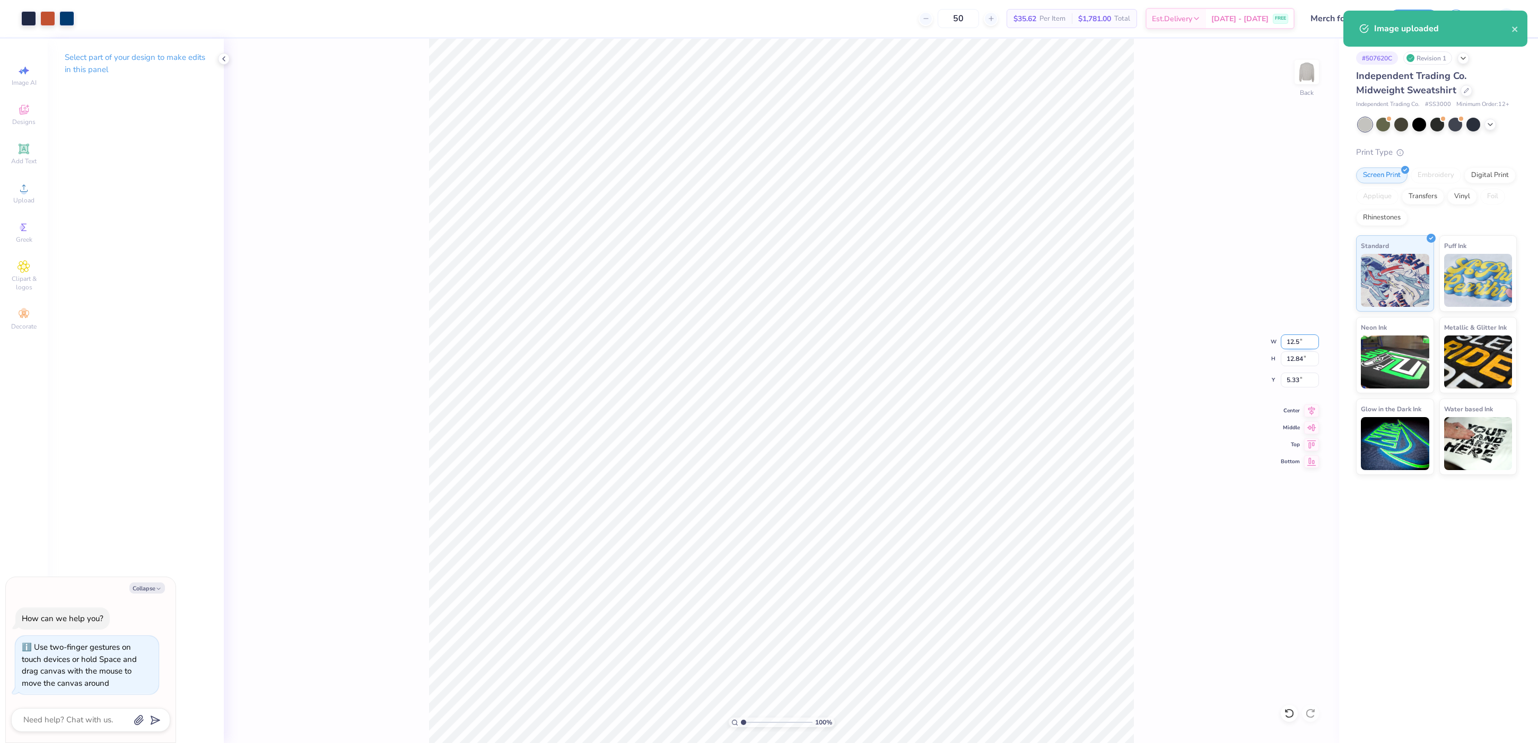
type input "12.50"
type input "10.70"
click at [1299, 382] on input "6.40" at bounding box center [1300, 380] width 38 height 15
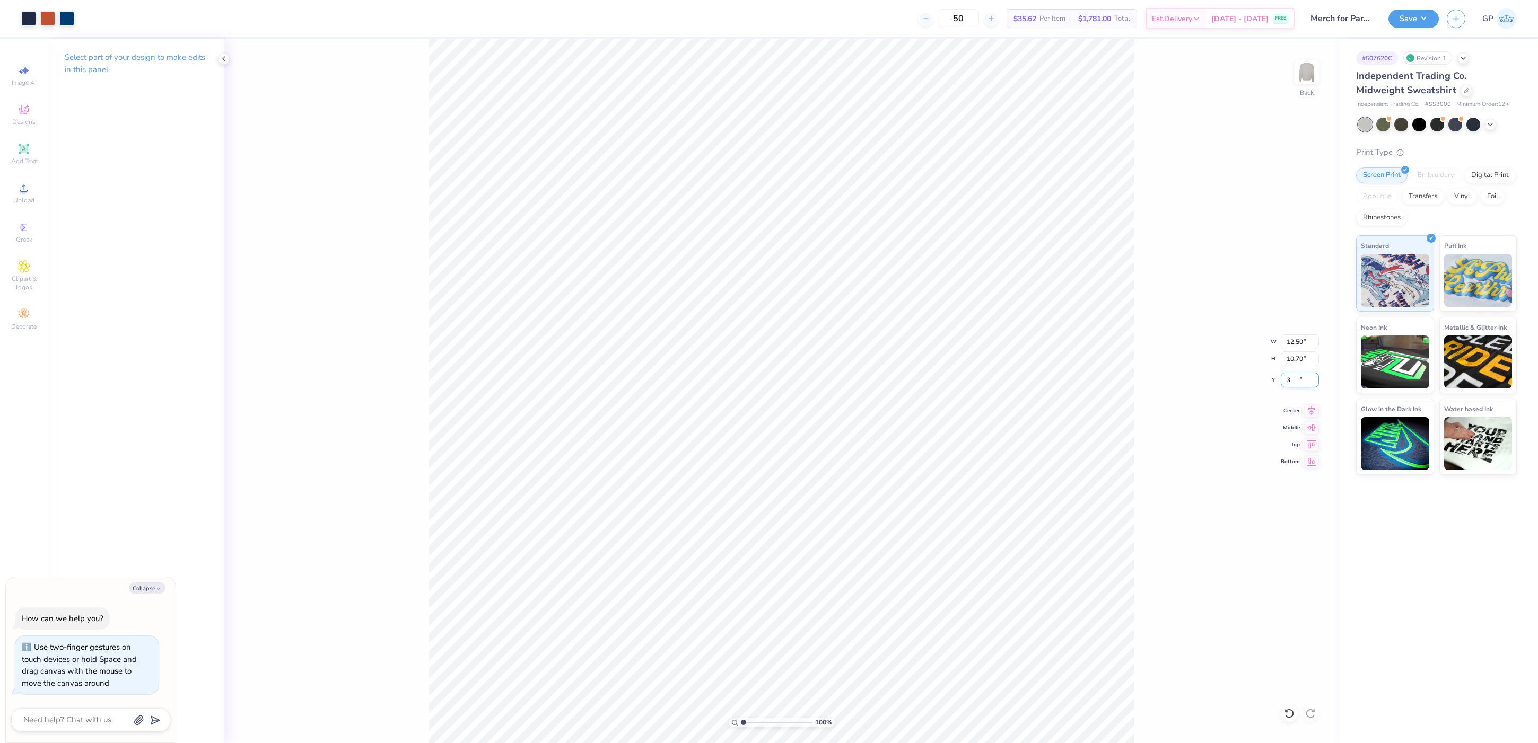
type input "3"
type textarea "x"
type input "3.00"
click at [906, 514] on li "Send to Back" at bounding box center [889, 520] width 83 height 21
click at [1411, 25] on button "Save" at bounding box center [1413, 17] width 50 height 19
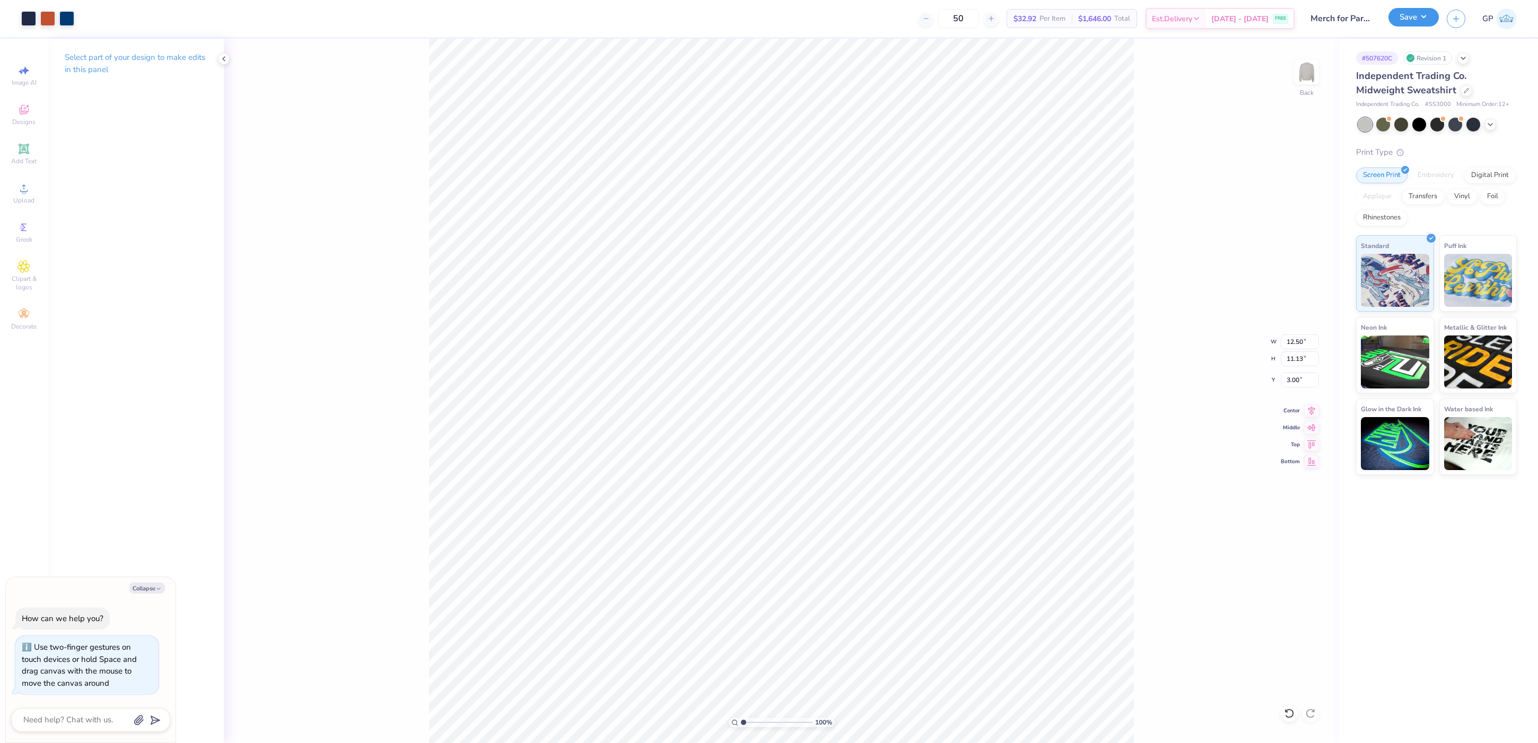
type textarea "x"
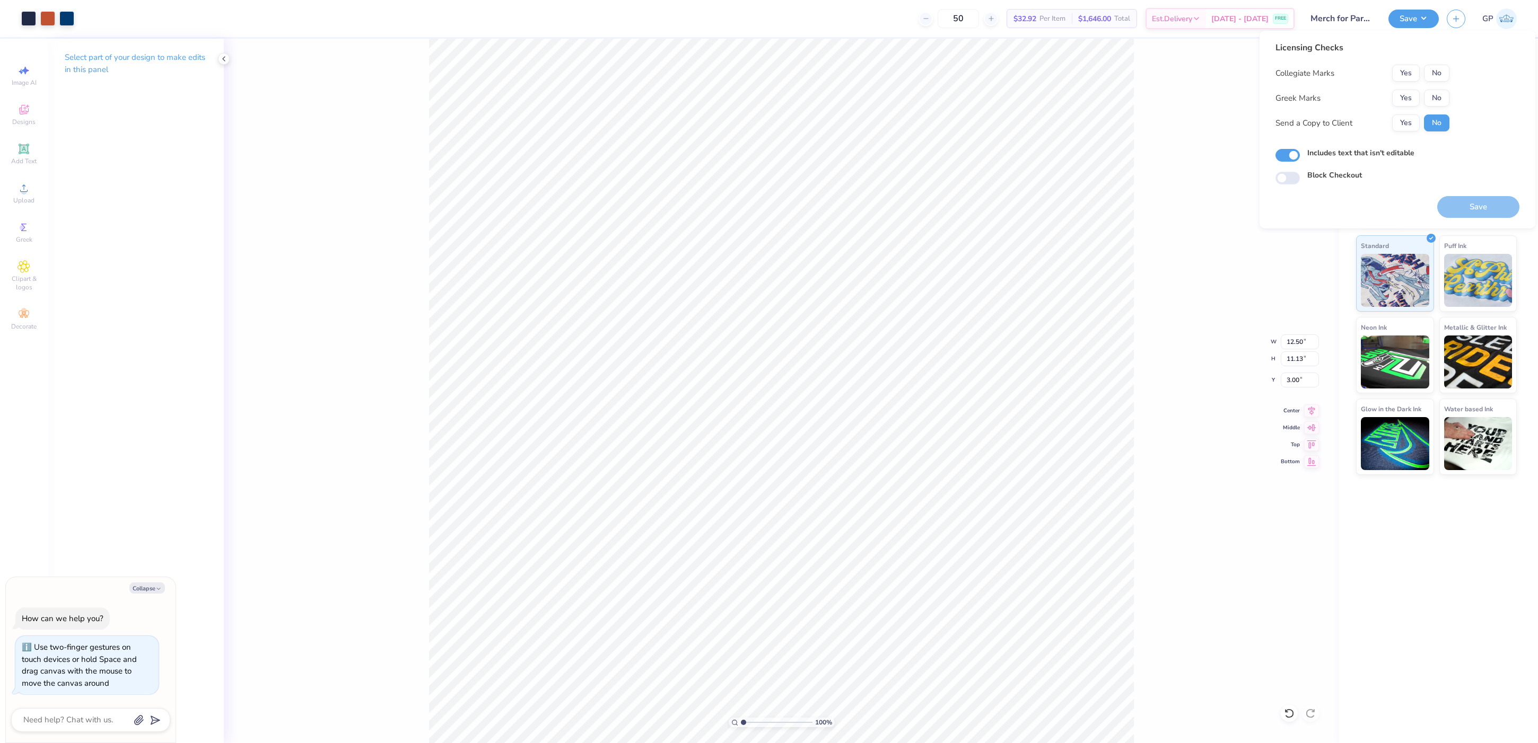
click at [765, 719] on input "range" at bounding box center [777, 723] width 72 height 10
type input "2.39"
click at [753, 722] on input "range" at bounding box center [777, 723] width 72 height 10
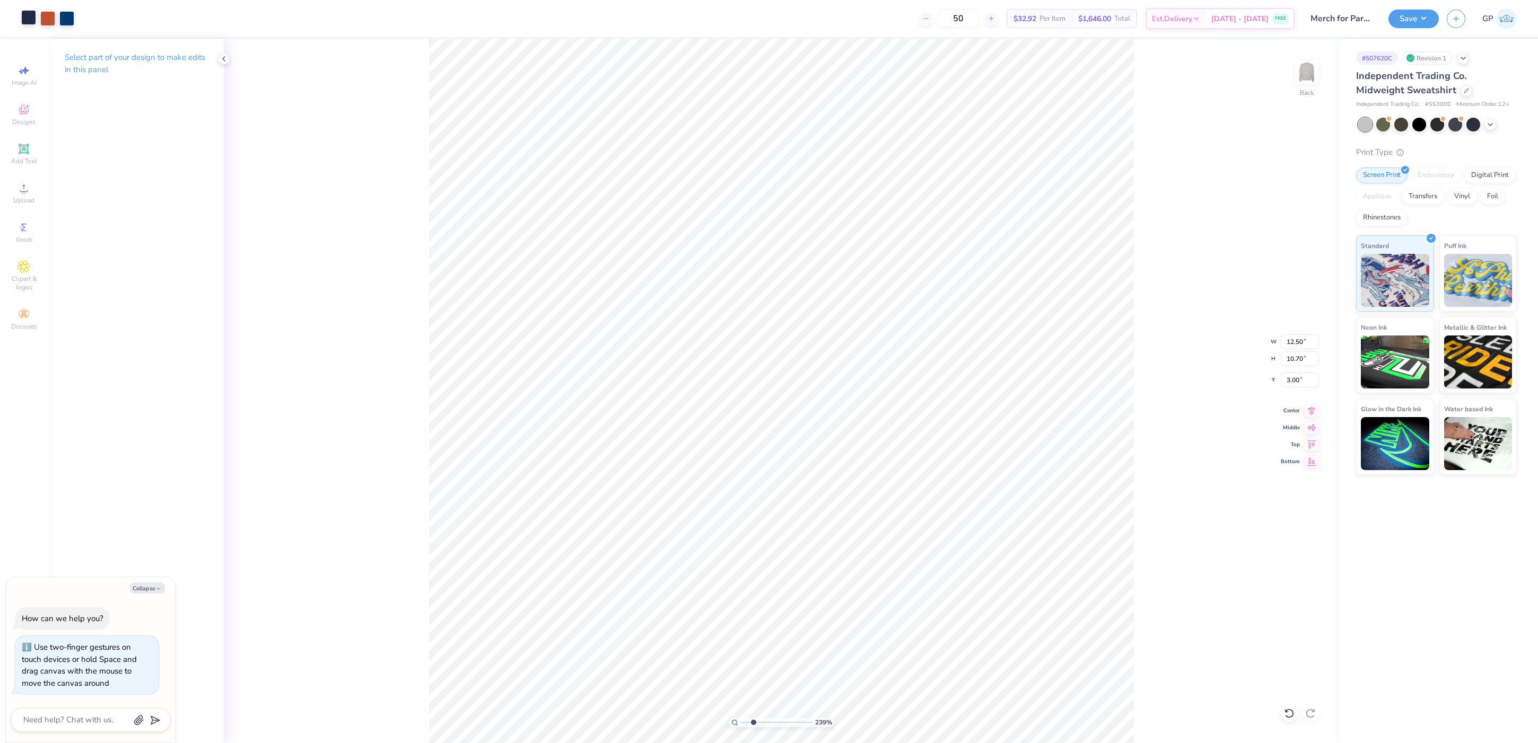
click at [33, 14] on div at bounding box center [28, 17] width 15 height 15
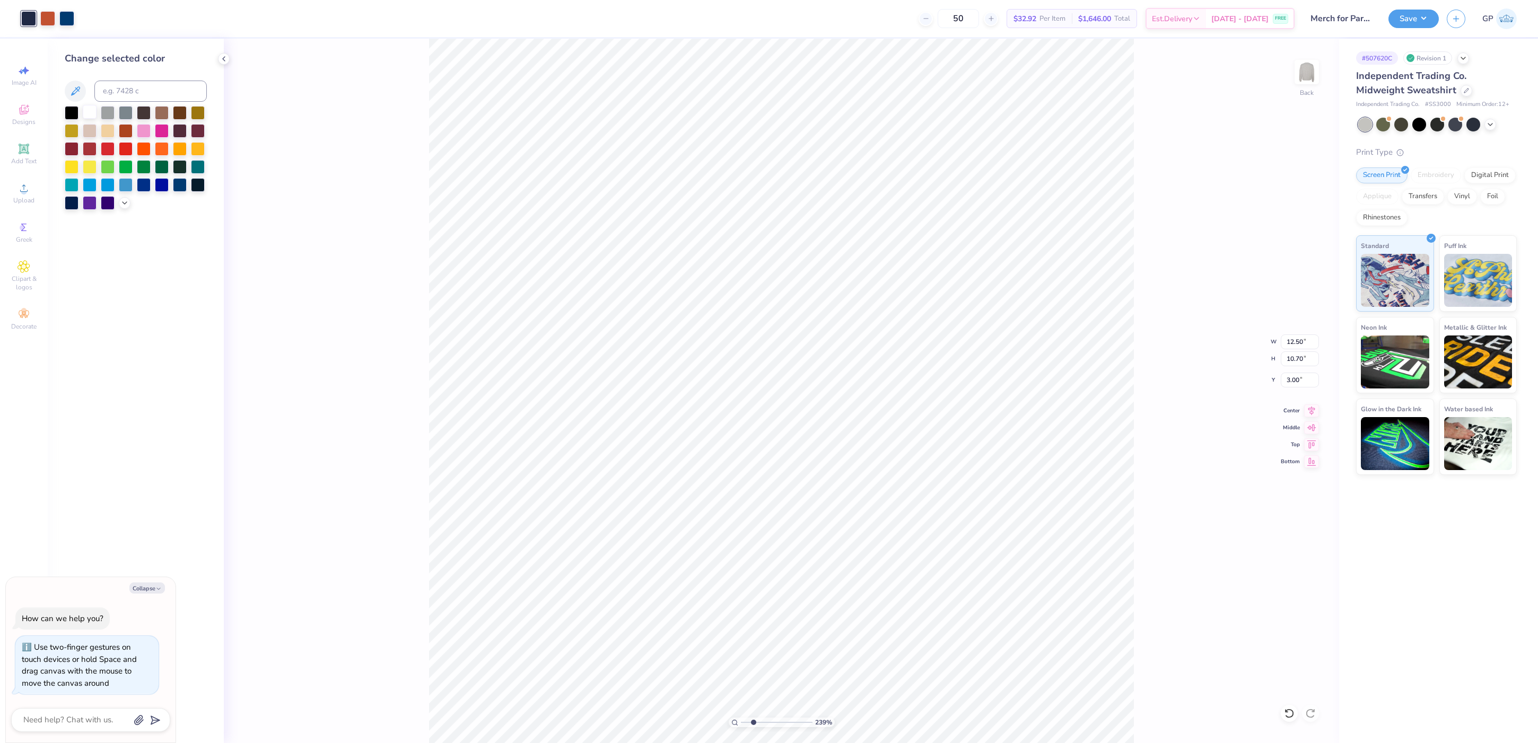
click at [88, 112] on div at bounding box center [90, 112] width 14 height 14
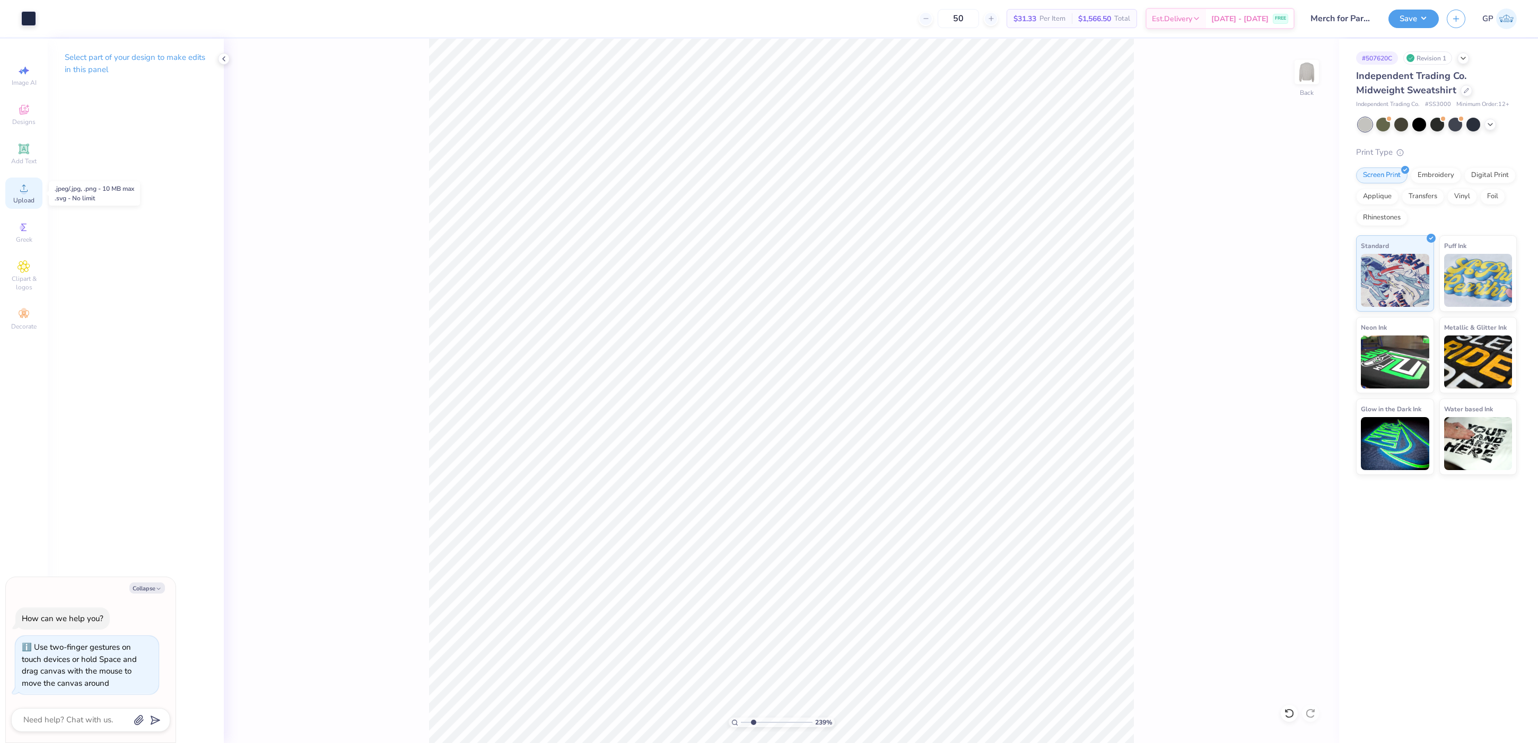
click at [30, 189] on icon at bounding box center [24, 188] width 13 height 13
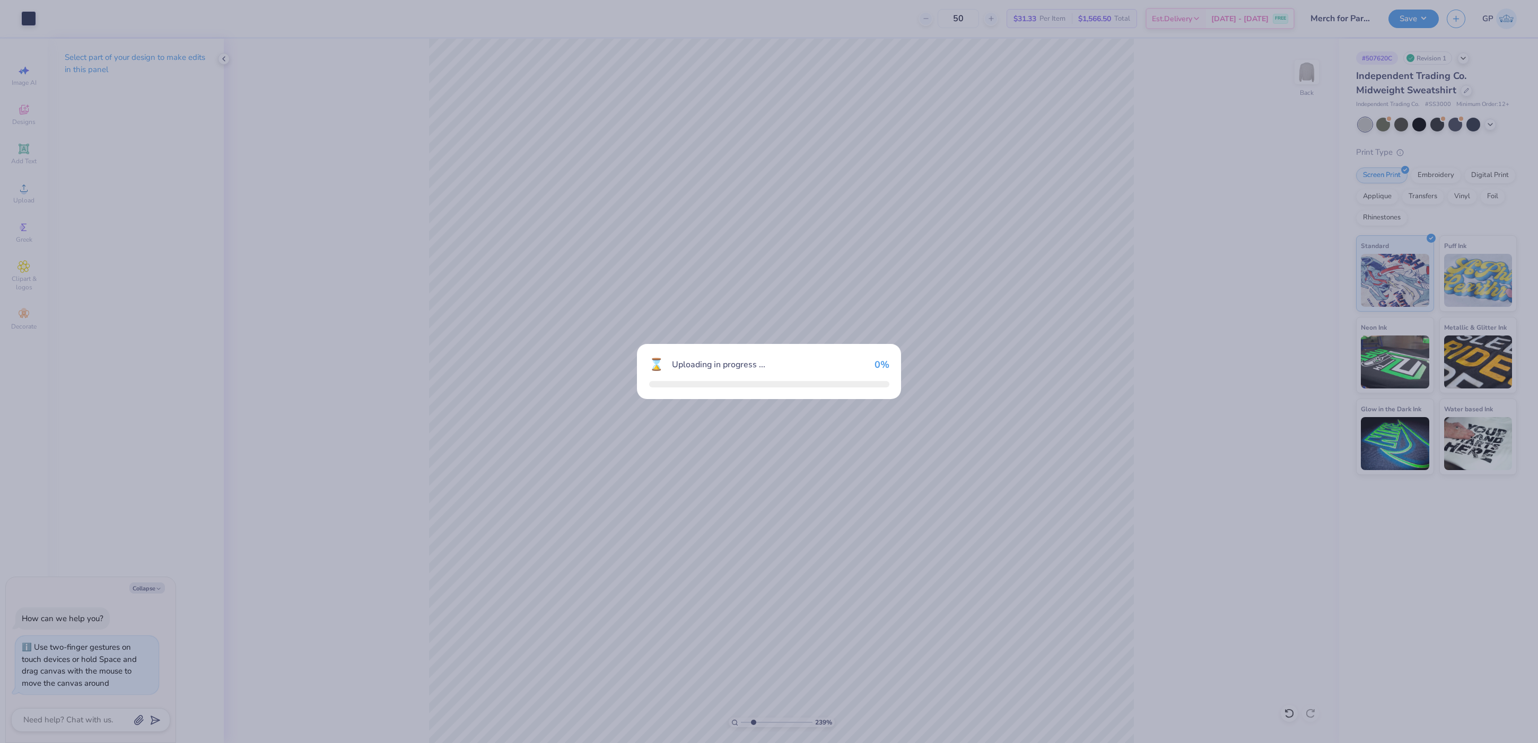
click at [749, 718] on div "⌛ Uploading in progress ... 0 %" at bounding box center [769, 371] width 1538 height 743
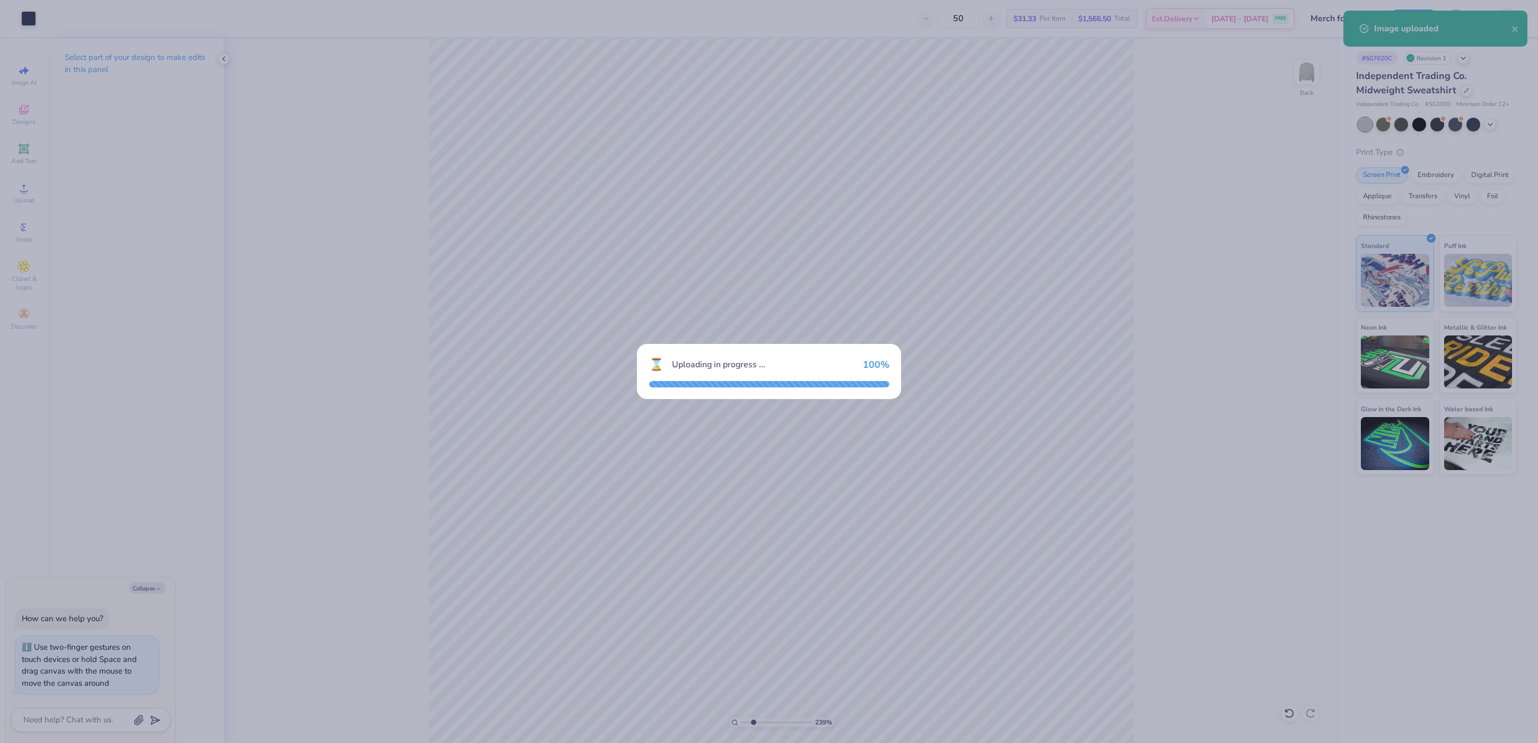
type textarea "x"
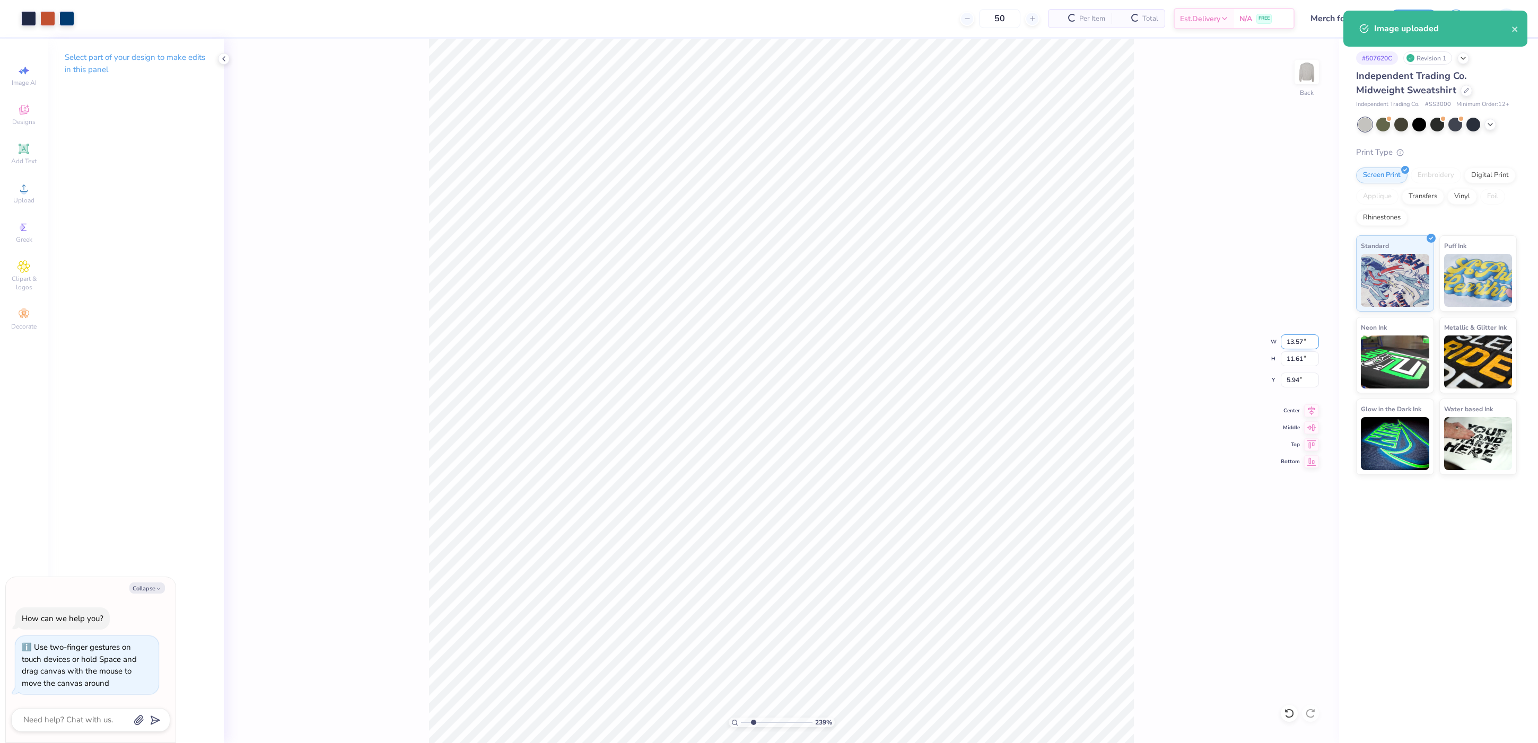
click at [1300, 346] on input "13.57" at bounding box center [1300, 342] width 38 height 15
type input "12.5"
type textarea "x"
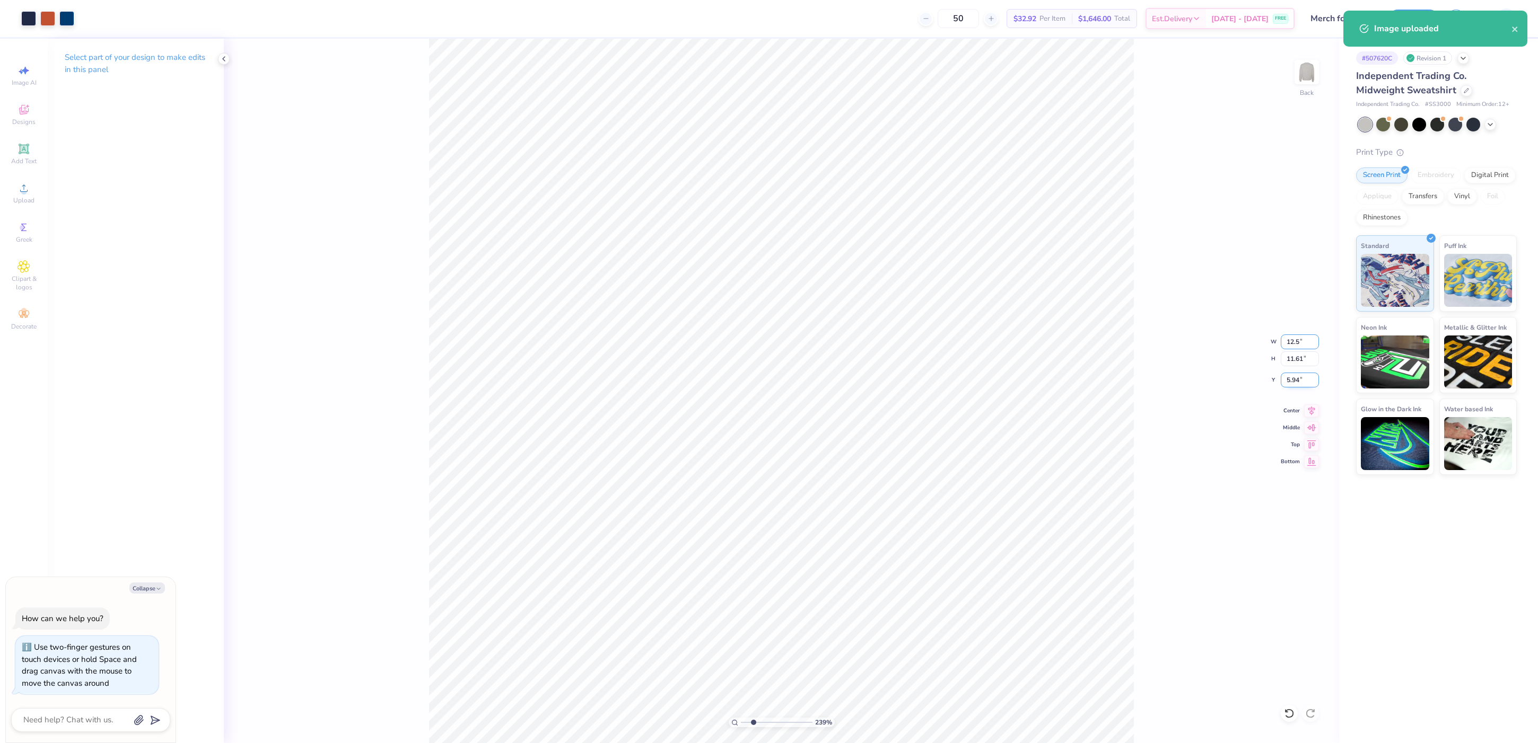
type input "12.50"
type input "10.70"
click at [1299, 379] on input "6.40" at bounding box center [1300, 380] width 38 height 15
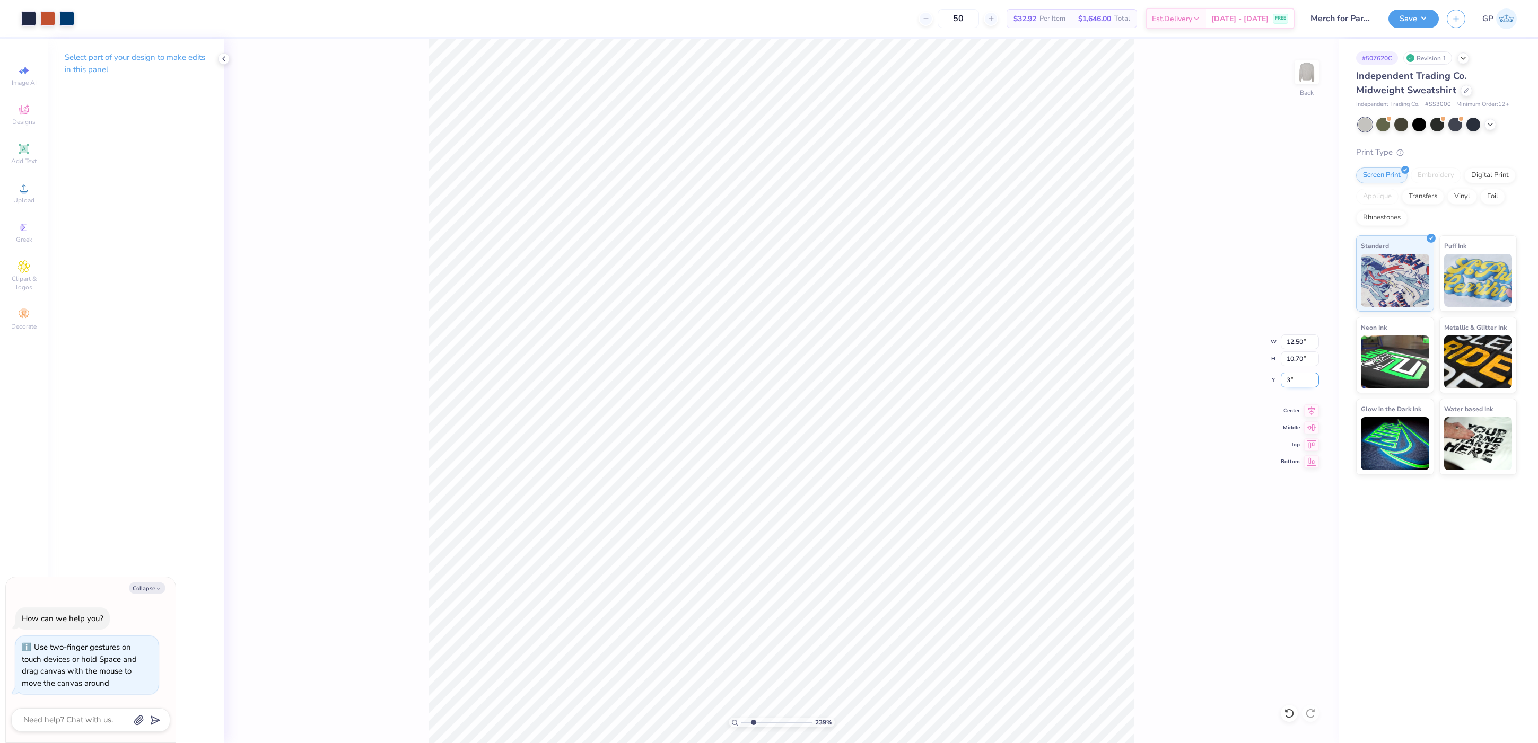
type input "3"
type textarea "x"
type input "3.00"
drag, startPoint x: 753, startPoint y: 724, endPoint x: 726, endPoint y: 724, distance: 27.0
type input "1"
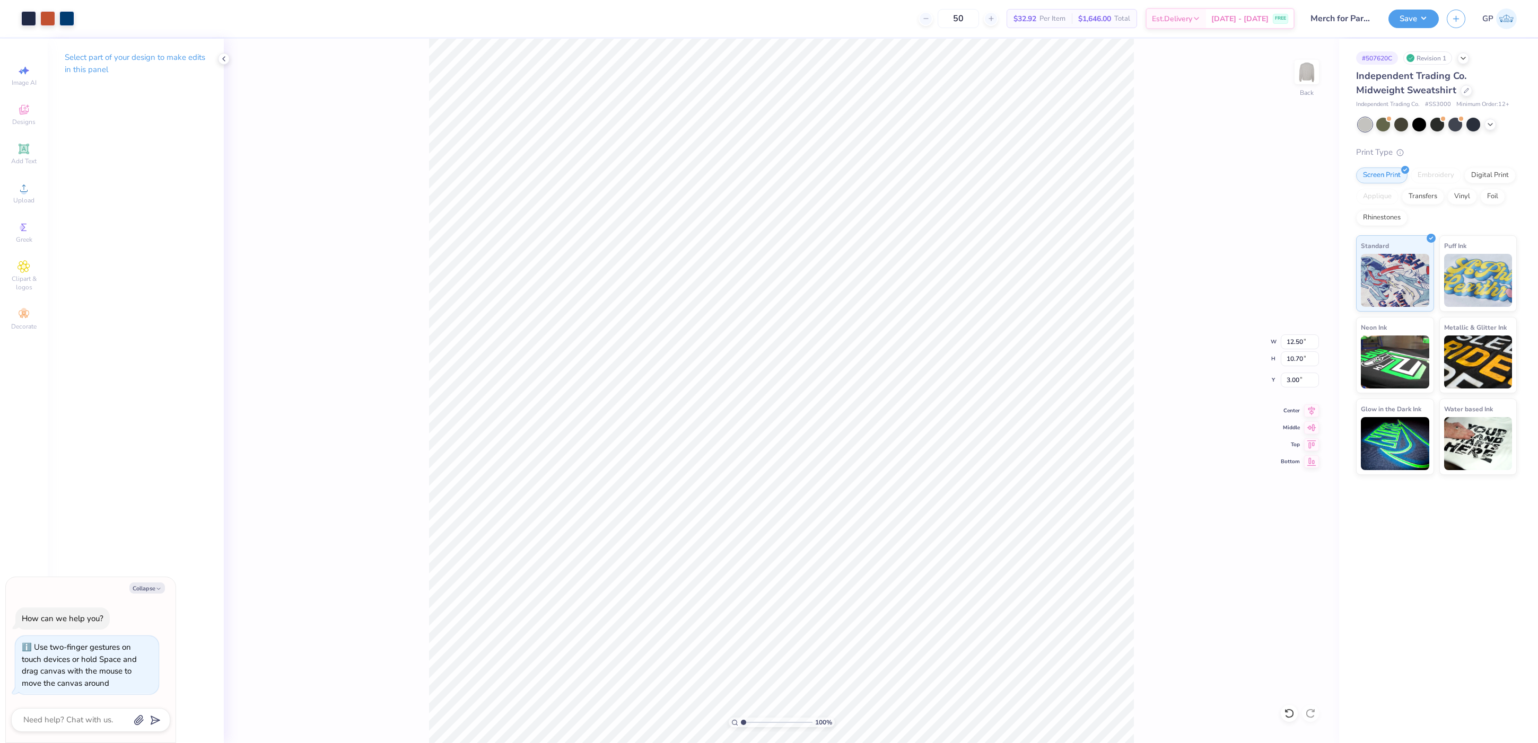
click at [741, 724] on input "range" at bounding box center [777, 723] width 72 height 10
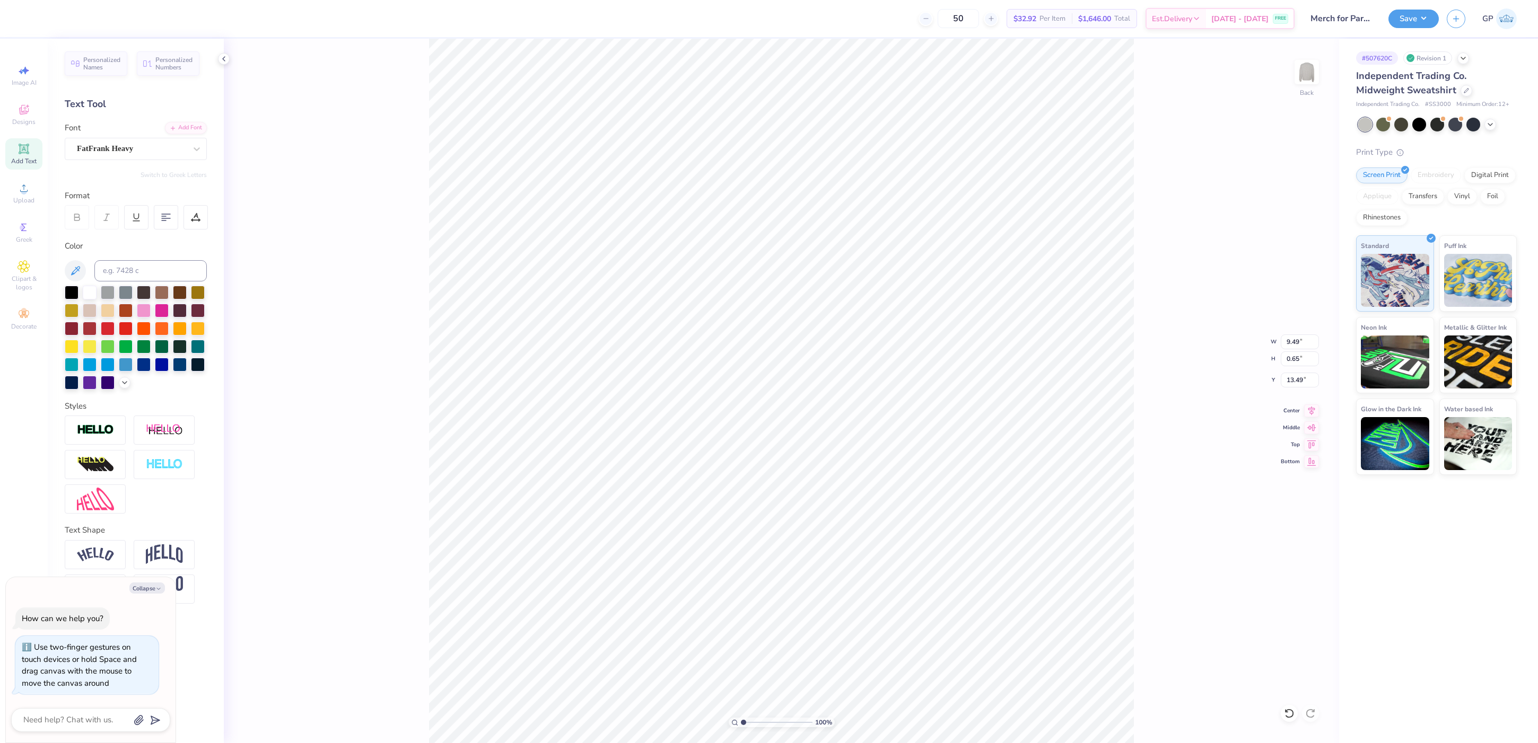
type textarea "x"
type input "12.50"
type input "11.13"
type input "3.00"
click at [1404, 14] on button "Save" at bounding box center [1413, 17] width 50 height 19
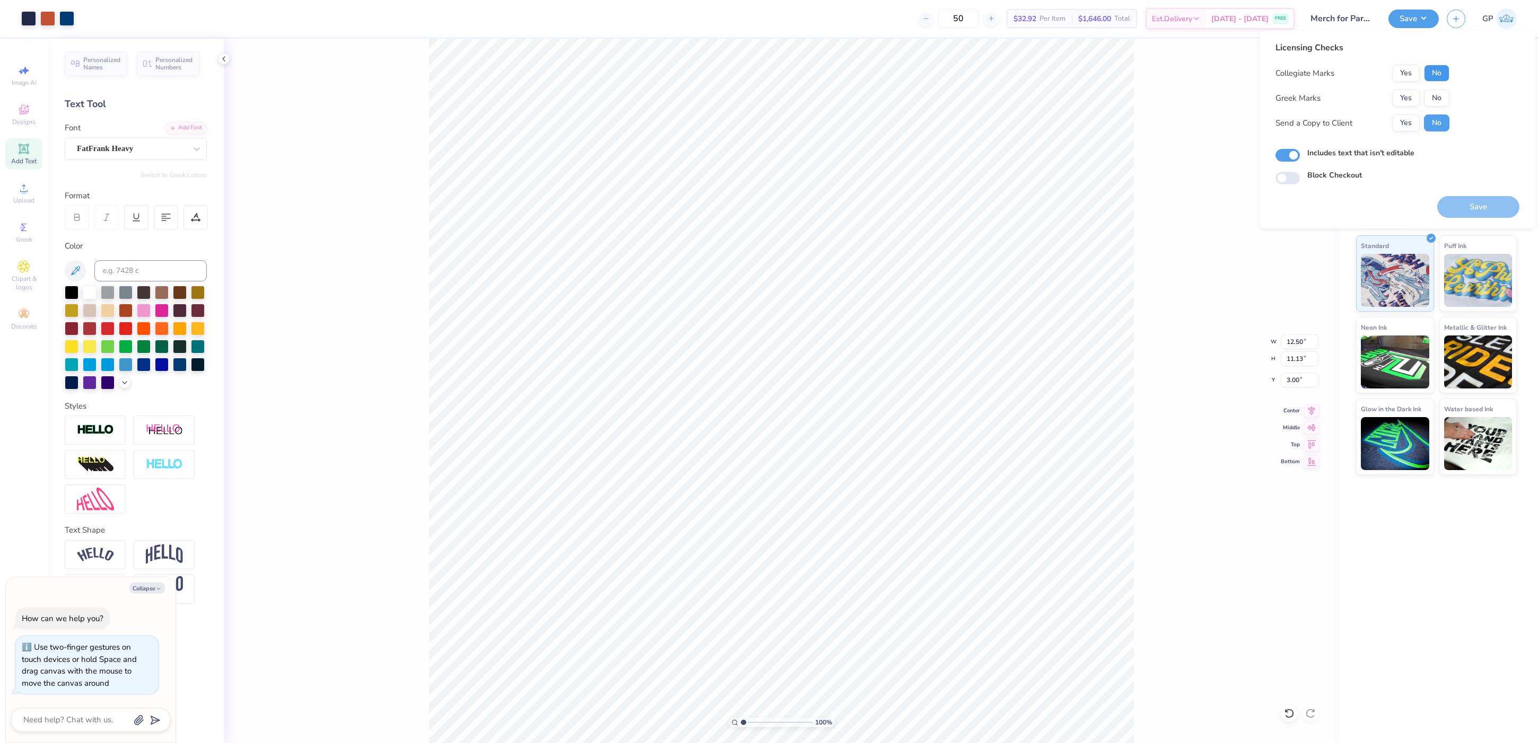
click at [1429, 65] on button "No" at bounding box center [1436, 73] width 25 height 17
click at [1394, 99] on button "Yes" at bounding box center [1406, 98] width 28 height 17
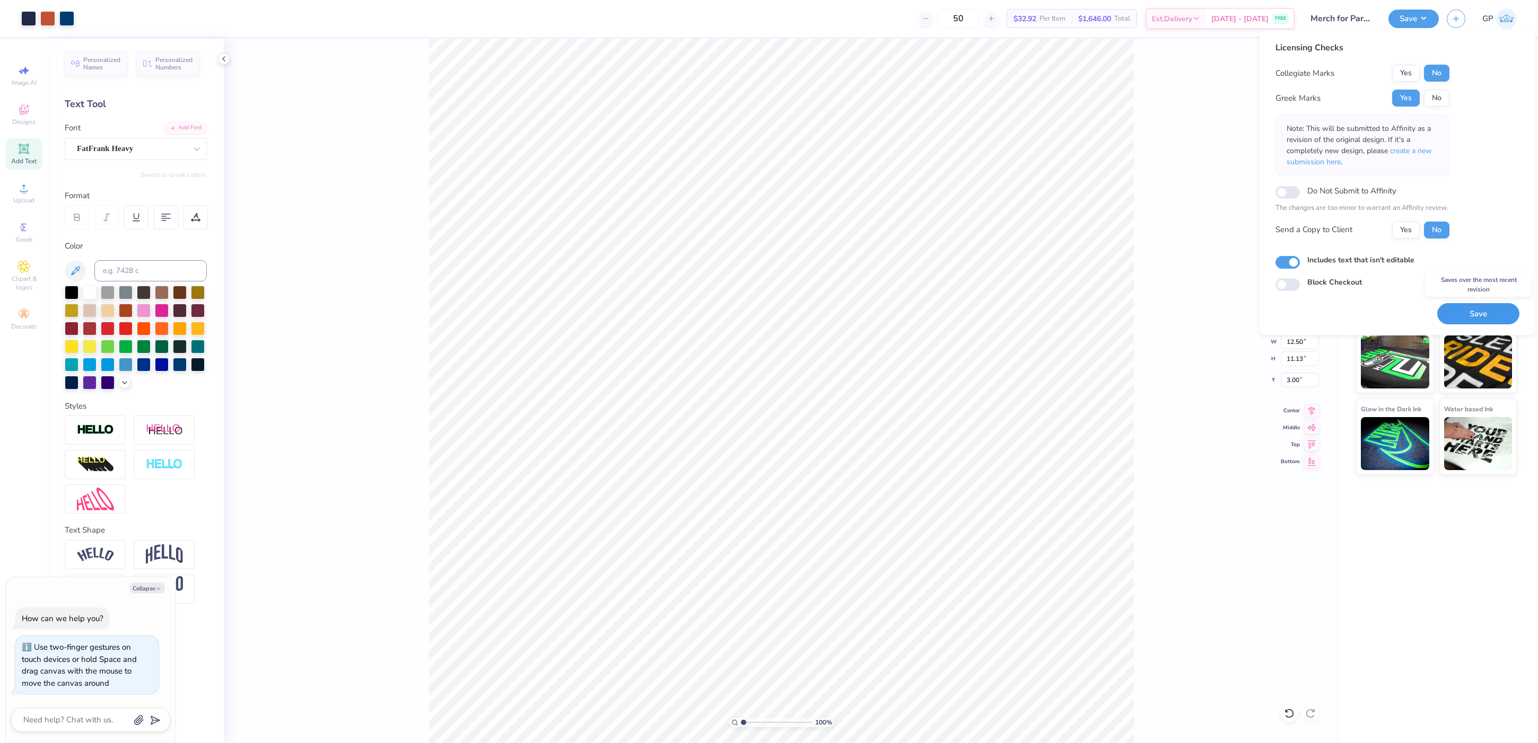
click at [1478, 319] on button "Save" at bounding box center [1478, 314] width 82 height 22
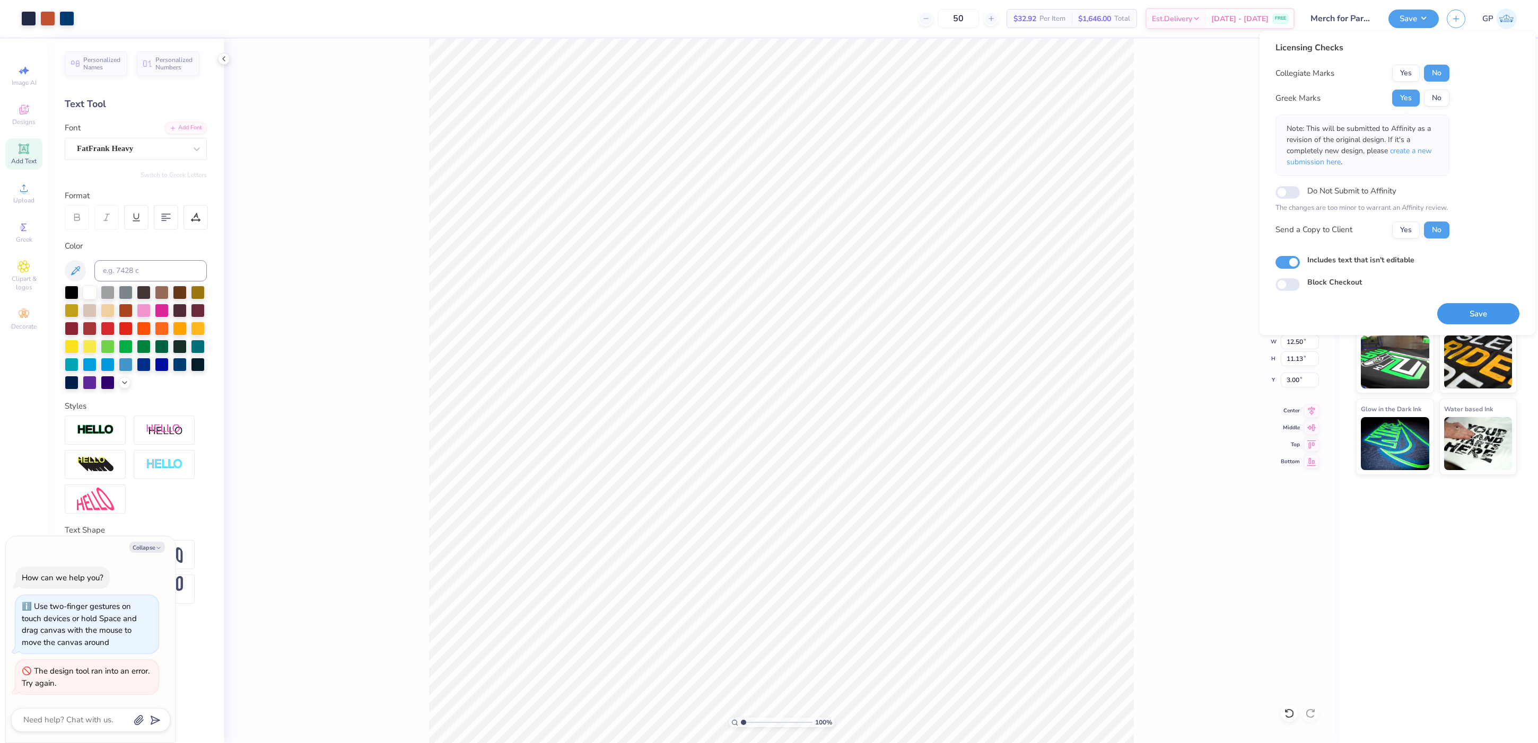
click at [1440, 307] on button "Save" at bounding box center [1478, 314] width 82 height 22
type textarea "x"
